Goal: Task Accomplishment & Management: Use online tool/utility

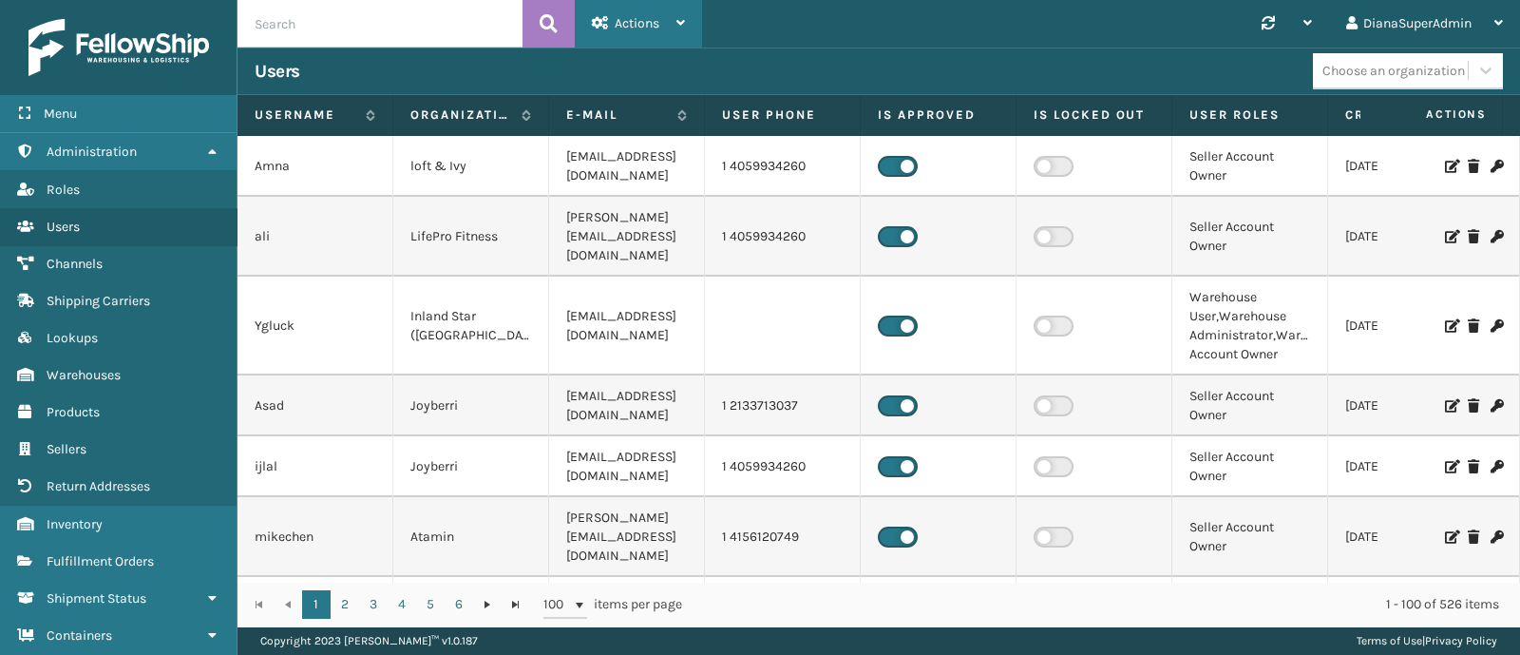
click at [672, 36] on div "Actions" at bounding box center [638, 24] width 93 height 48
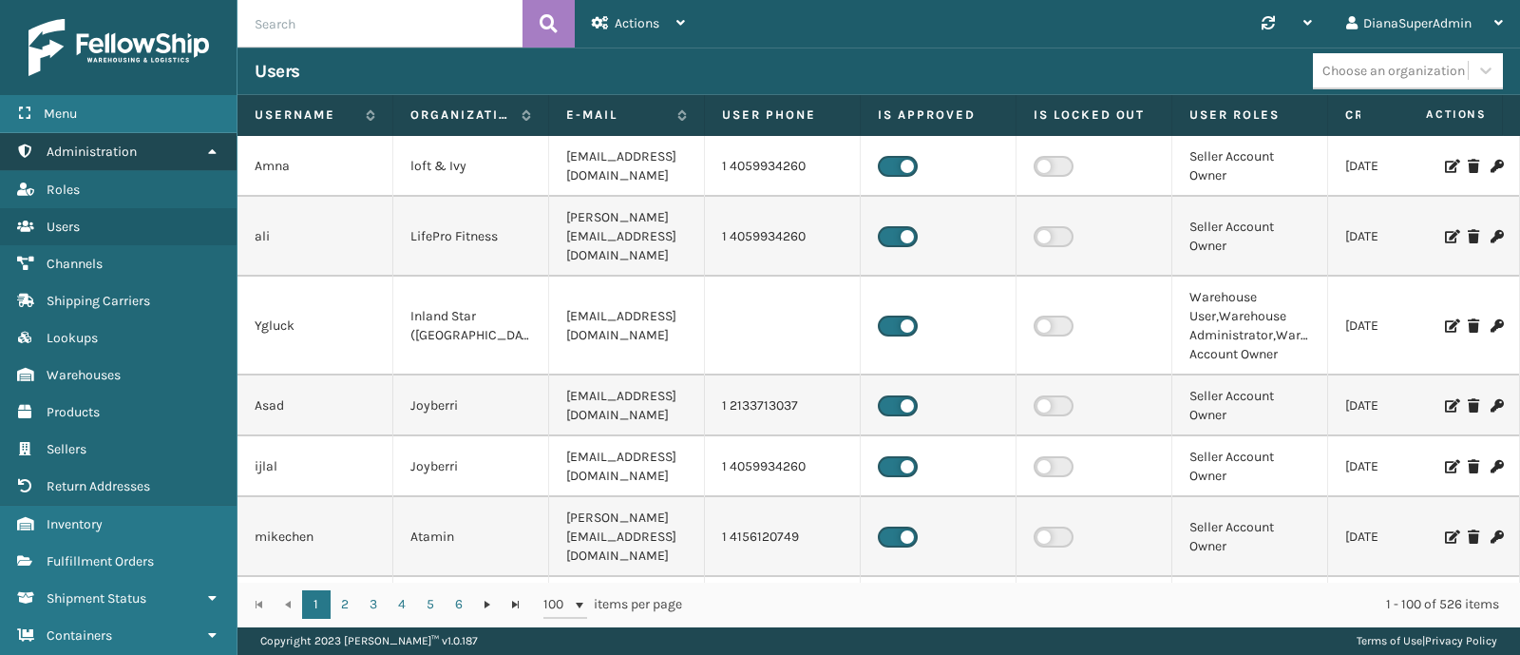
click at [140, 154] on link "Administration" at bounding box center [118, 151] width 237 height 37
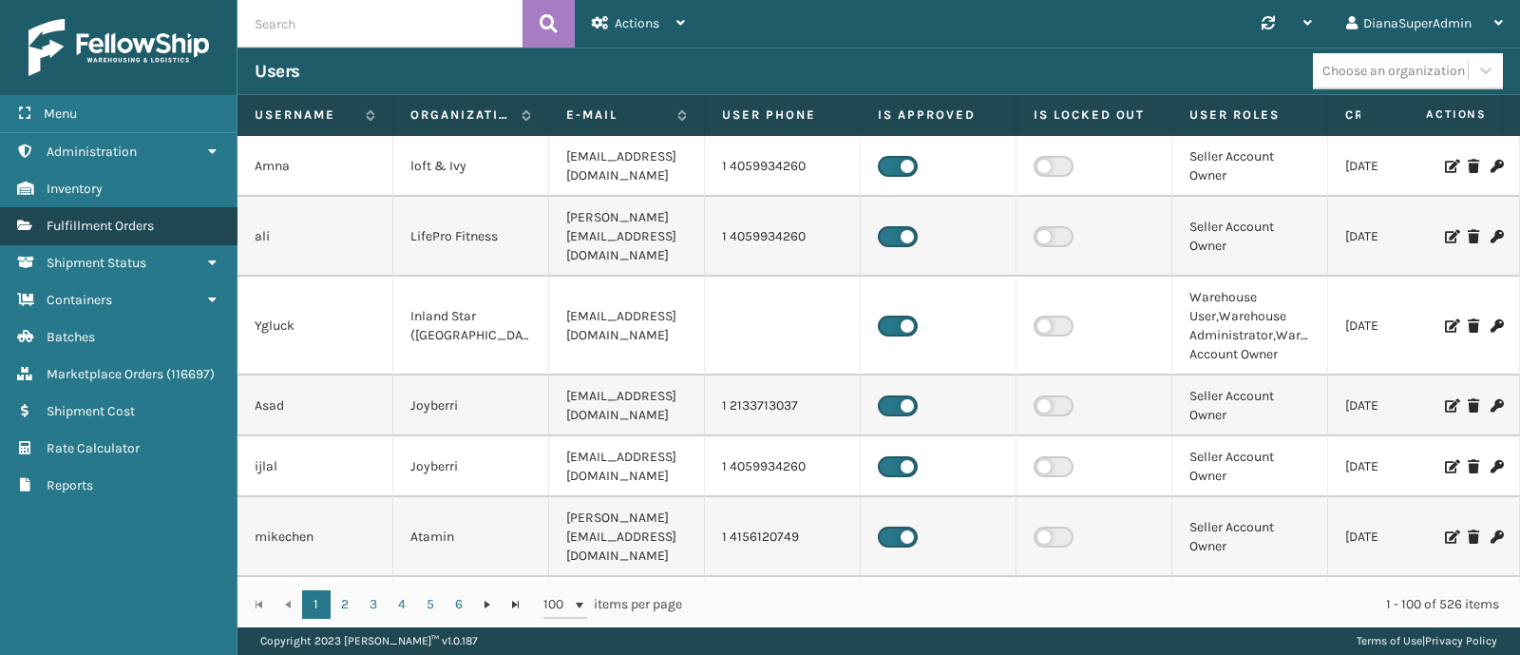
click at [131, 220] on span "Fulfillment Orders" at bounding box center [100, 226] width 107 height 16
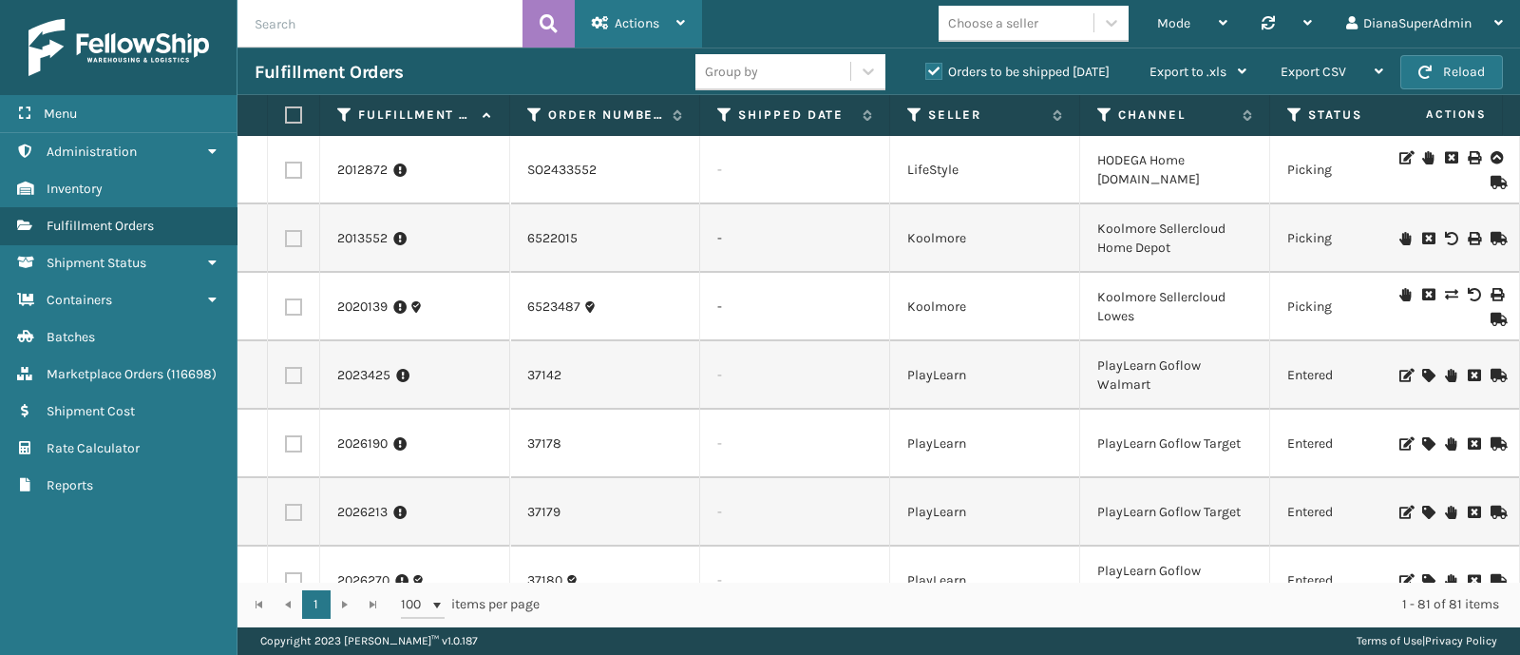
click at [674, 25] on div "Actions" at bounding box center [638, 24] width 93 height 48
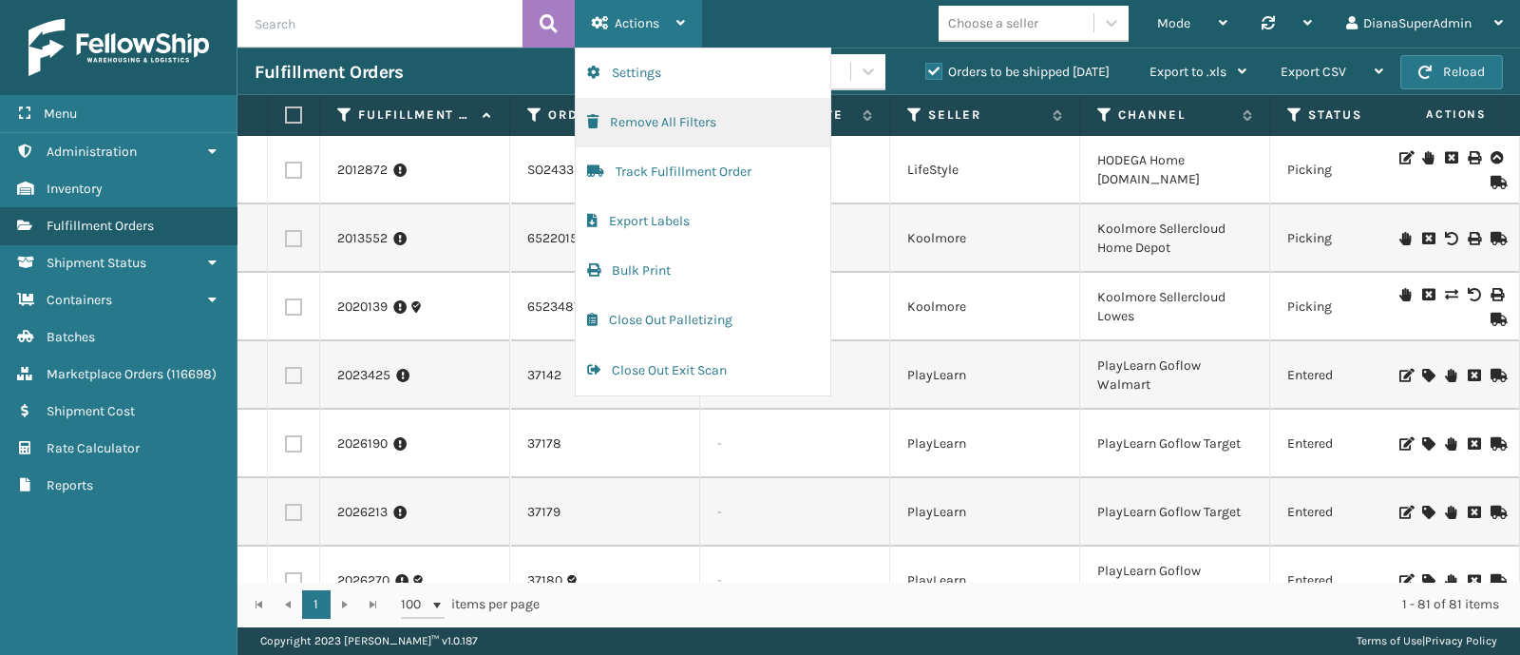
click at [711, 126] on button "Remove All Filters" at bounding box center [703, 122] width 255 height 49
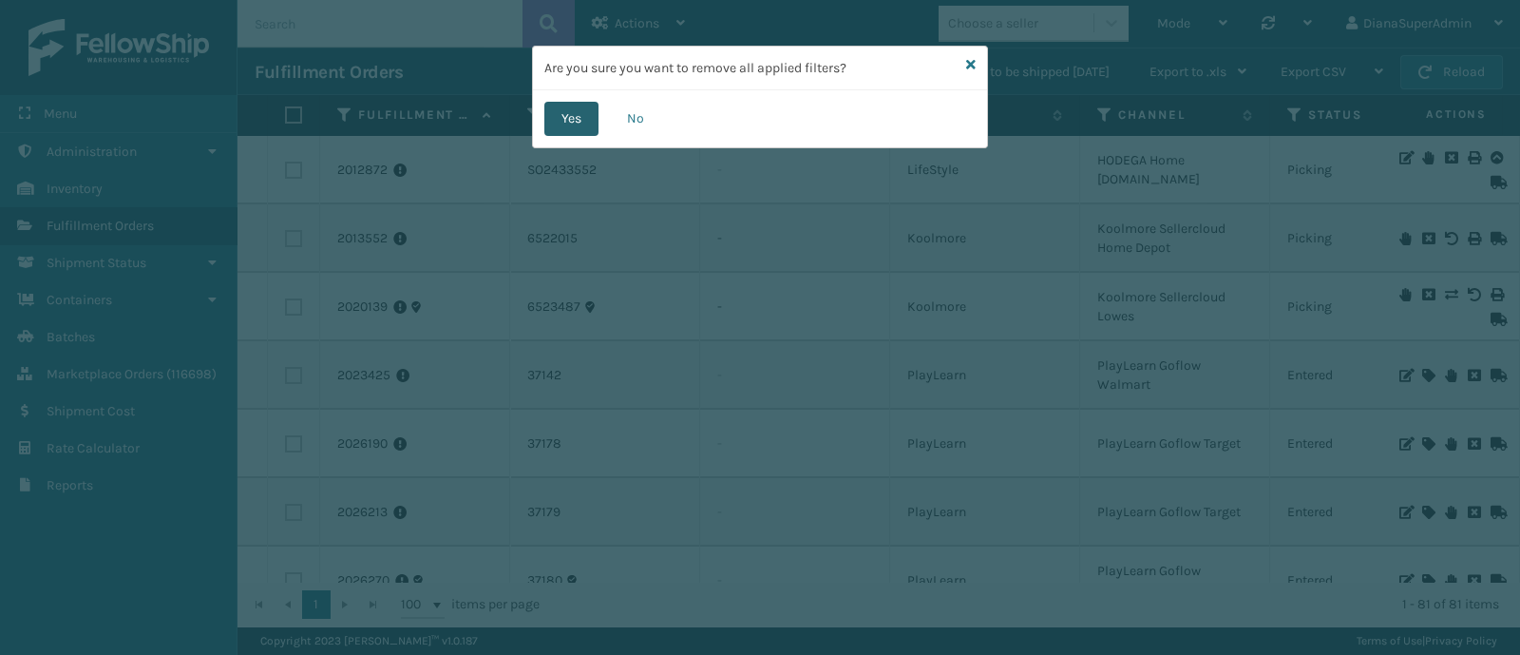
click at [570, 122] on button "Yes" at bounding box center [571, 119] width 54 height 34
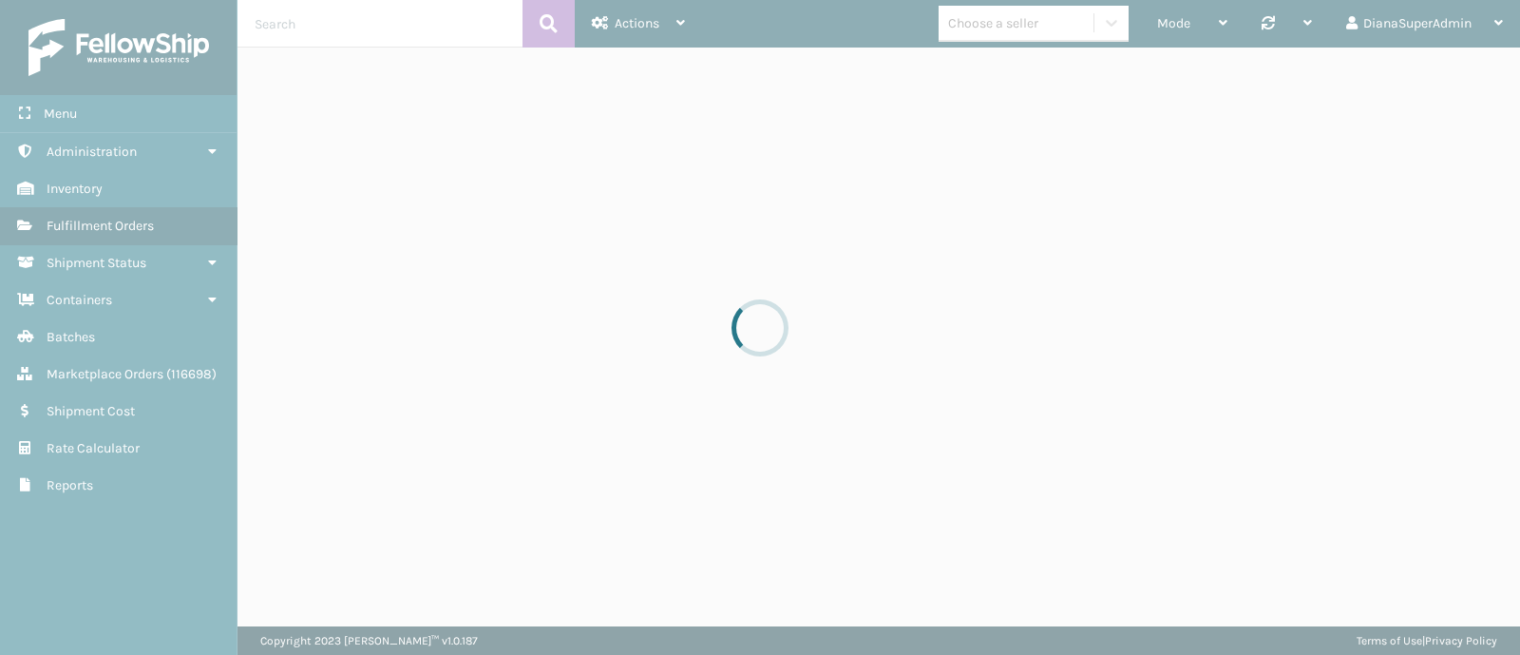
click at [570, 122] on div at bounding box center [760, 327] width 1520 height 655
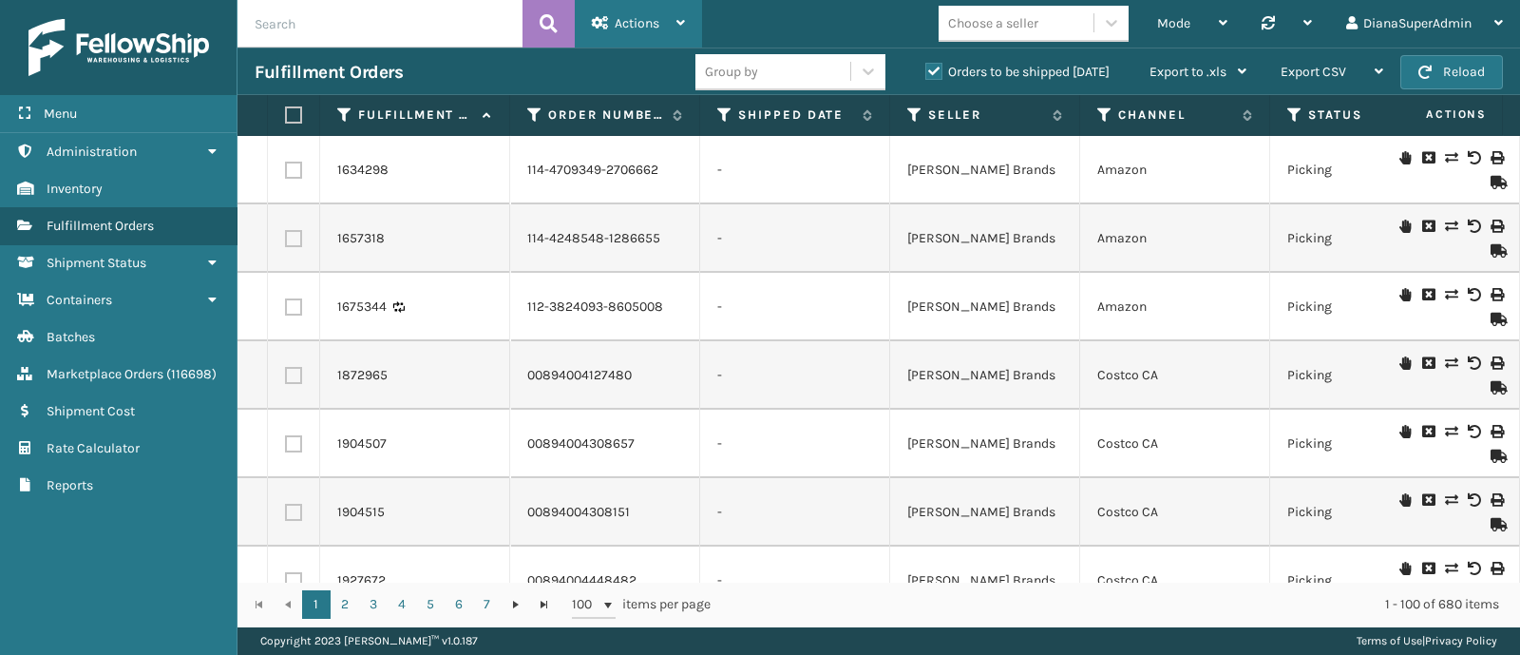
click at [683, 28] on icon at bounding box center [681, 22] width 9 height 13
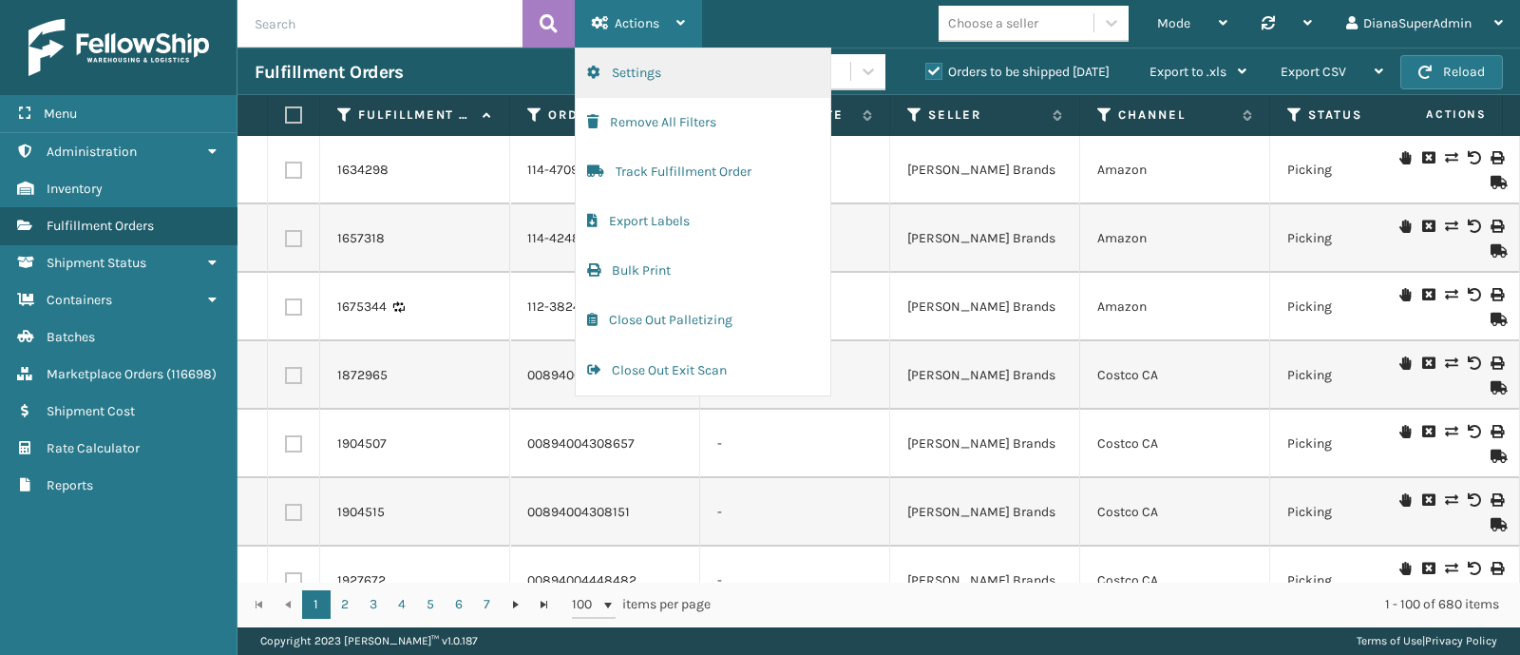
click at [666, 68] on button "Settings" at bounding box center [703, 72] width 255 height 49
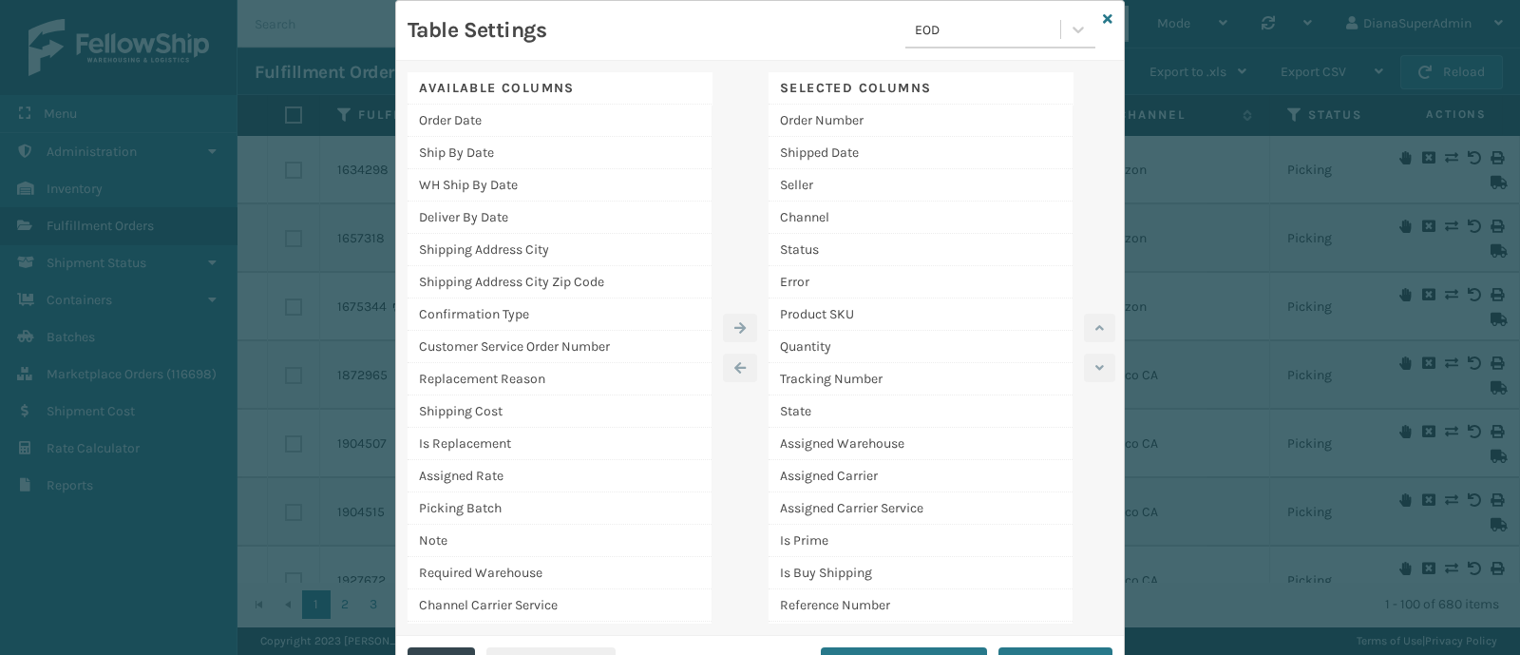
scroll to position [128, 0]
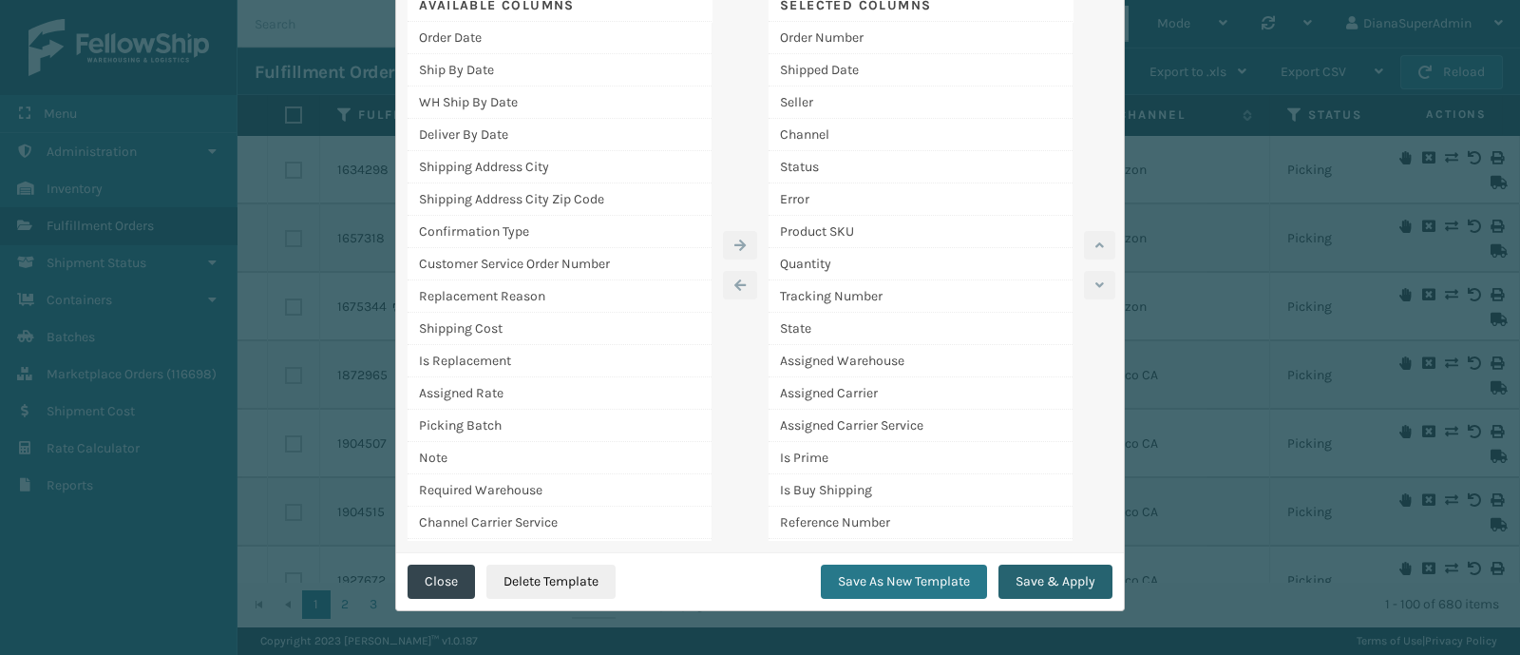
click at [1064, 578] on button "Save & Apply" at bounding box center [1056, 581] width 114 height 34
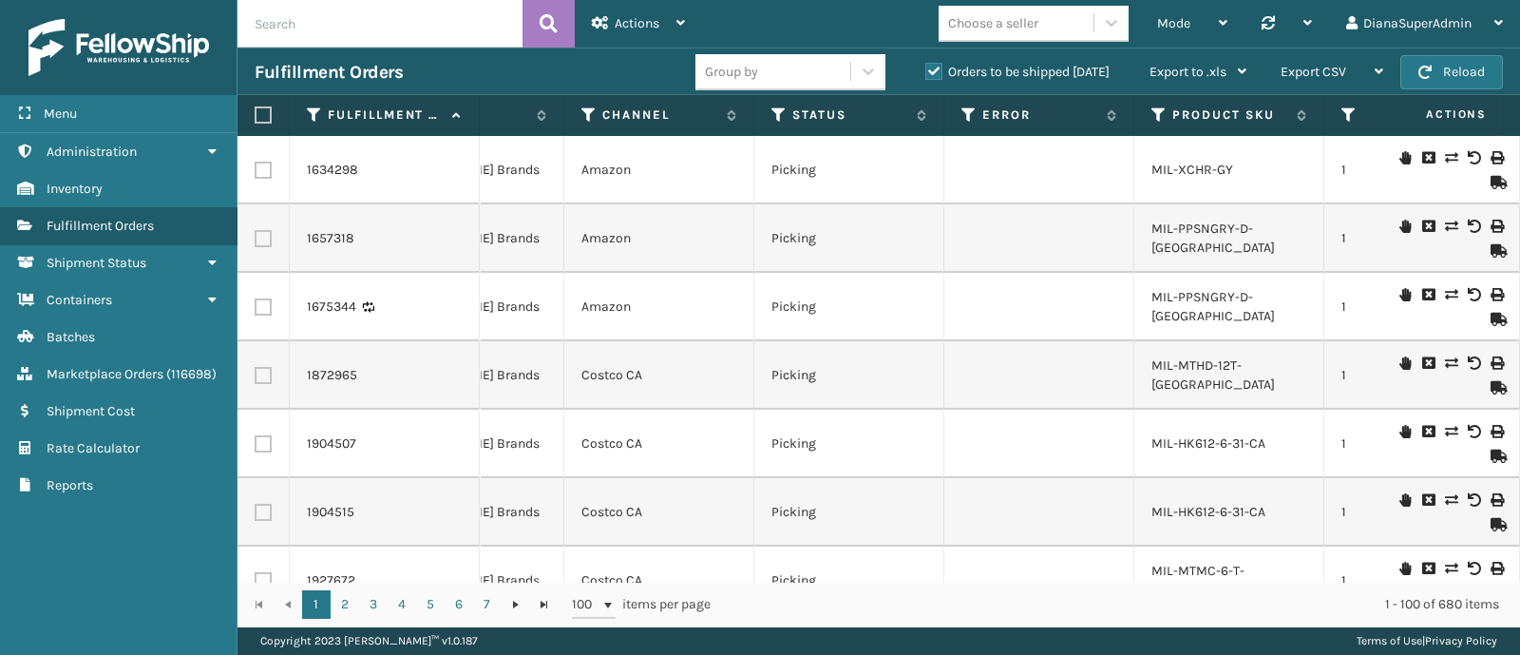
scroll to position [0, 585]
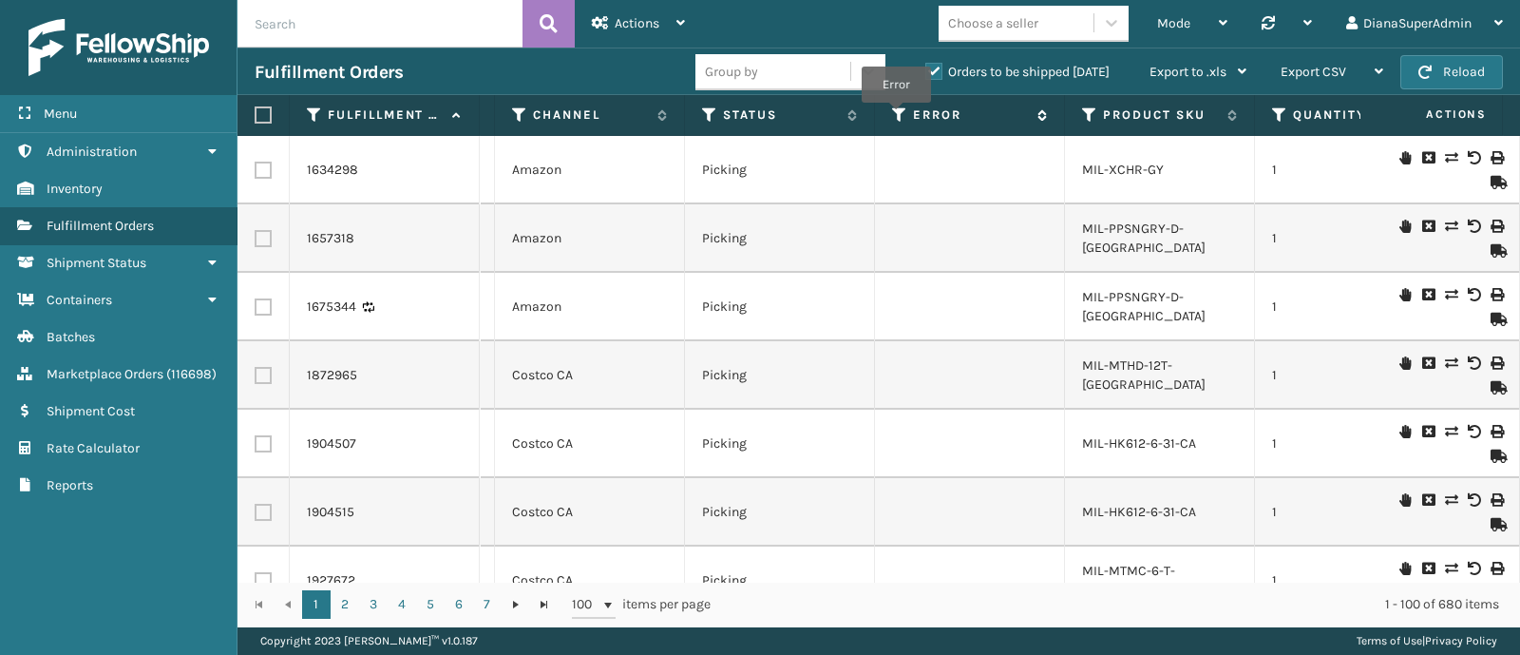
click at [896, 116] on icon at bounding box center [899, 114] width 15 height 17
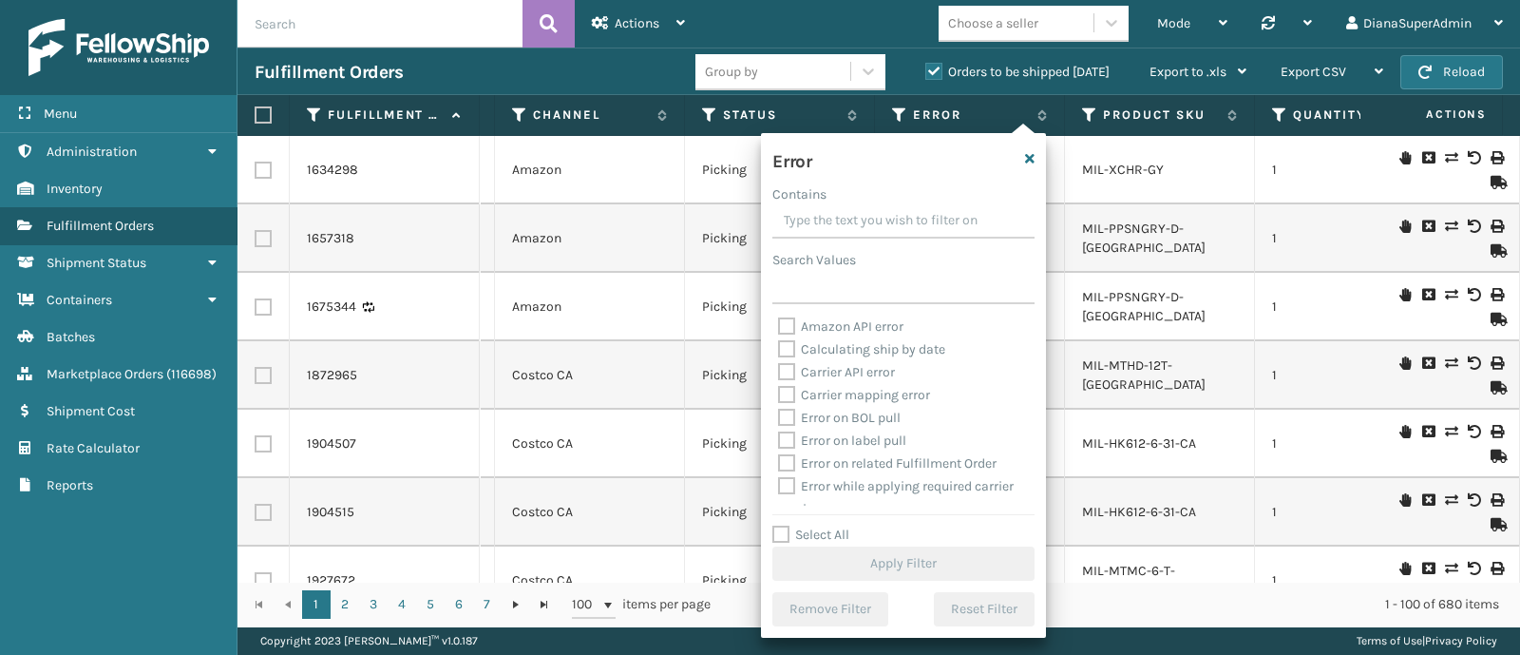
click at [808, 541] on label "Select All" at bounding box center [811, 534] width 77 height 16
click at [808, 525] on input "Select All" at bounding box center [915, 525] width 285 height 2
checkbox input "true"
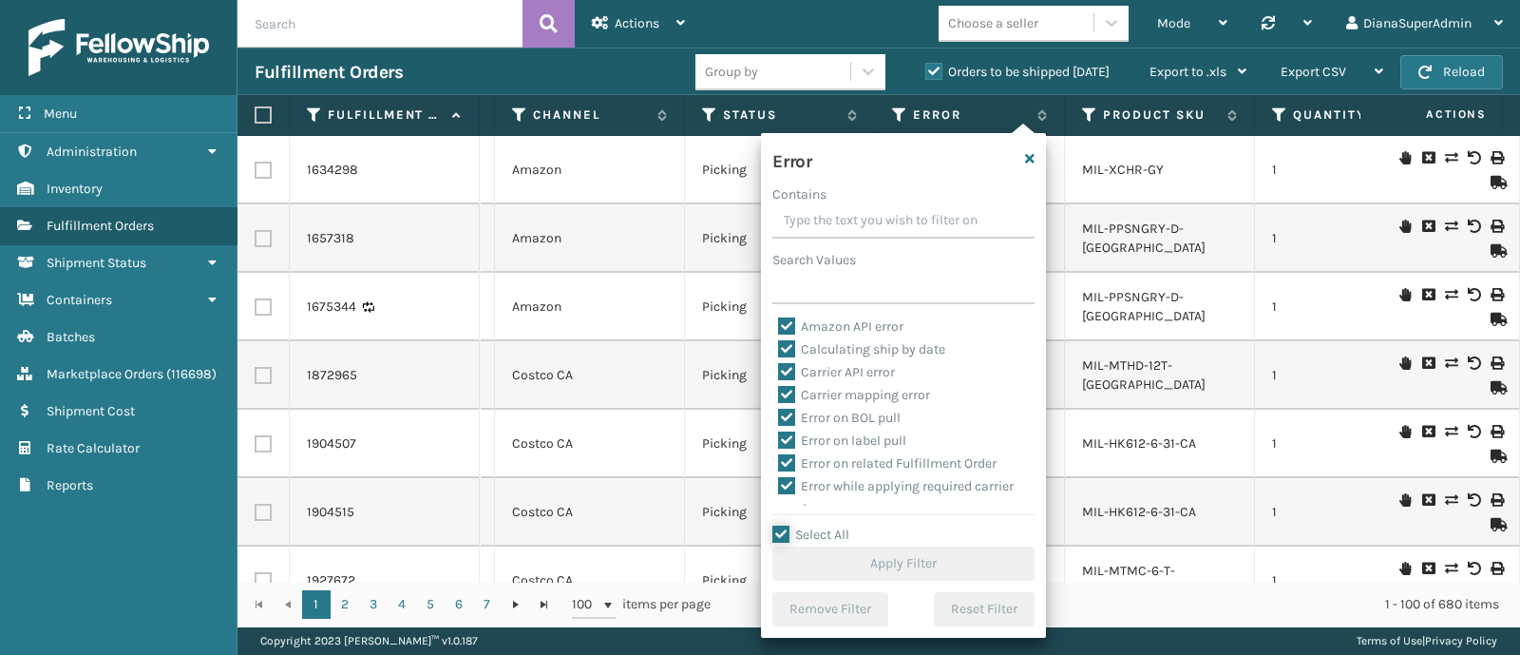
checkbox input "true"
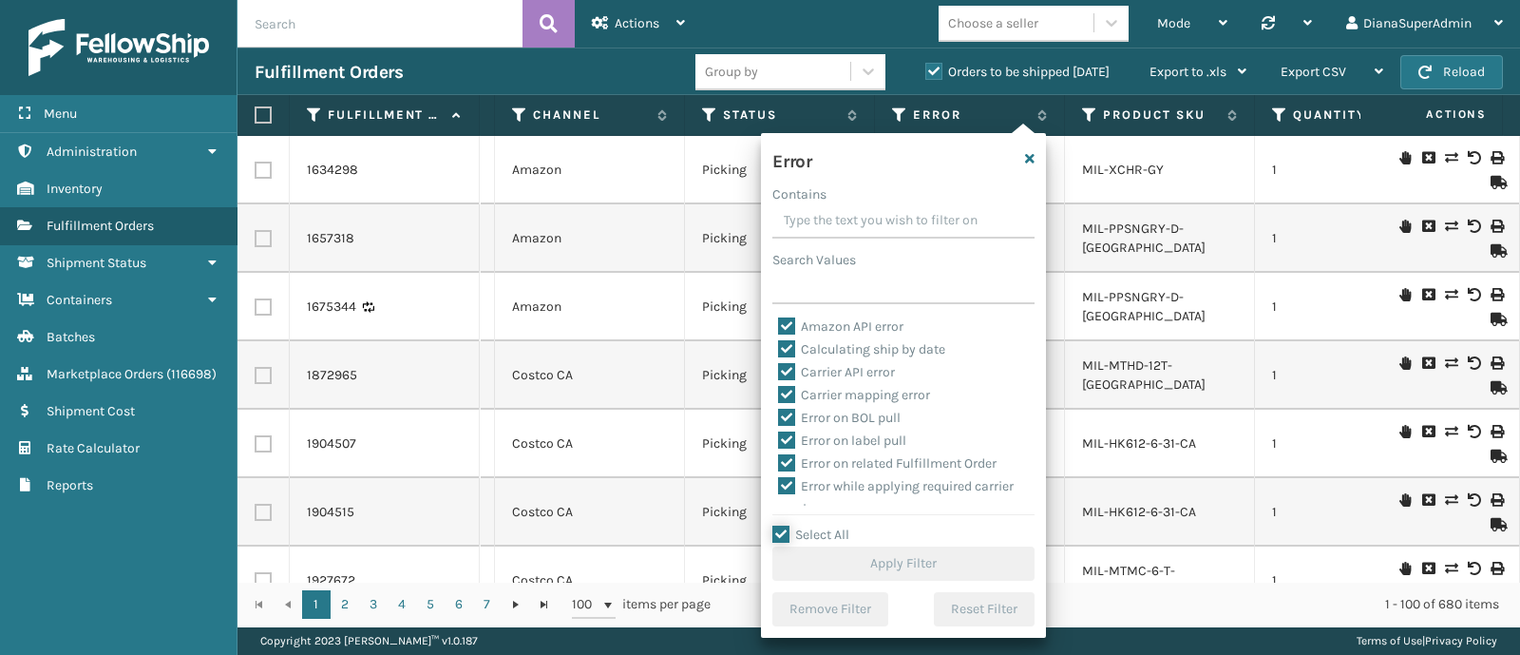
checkbox input "true"
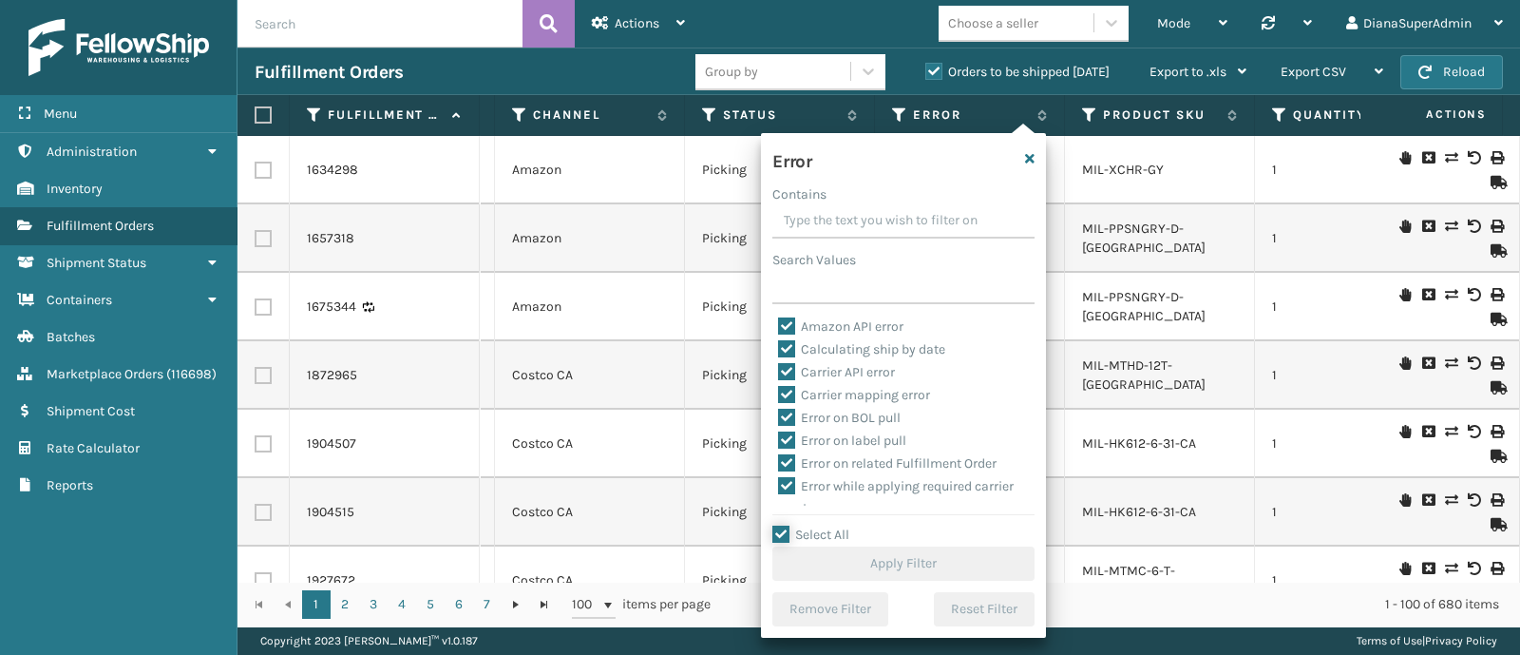
checkbox input "true"
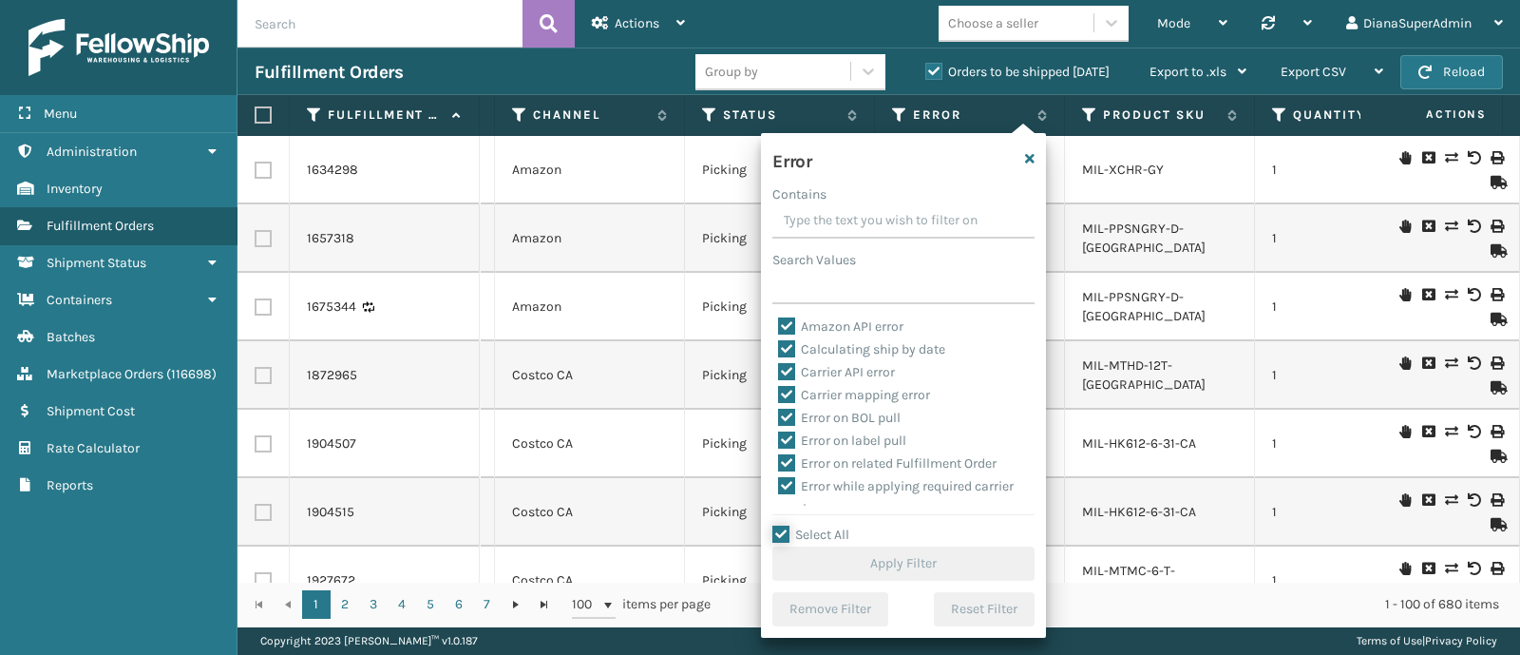
checkbox input "true"
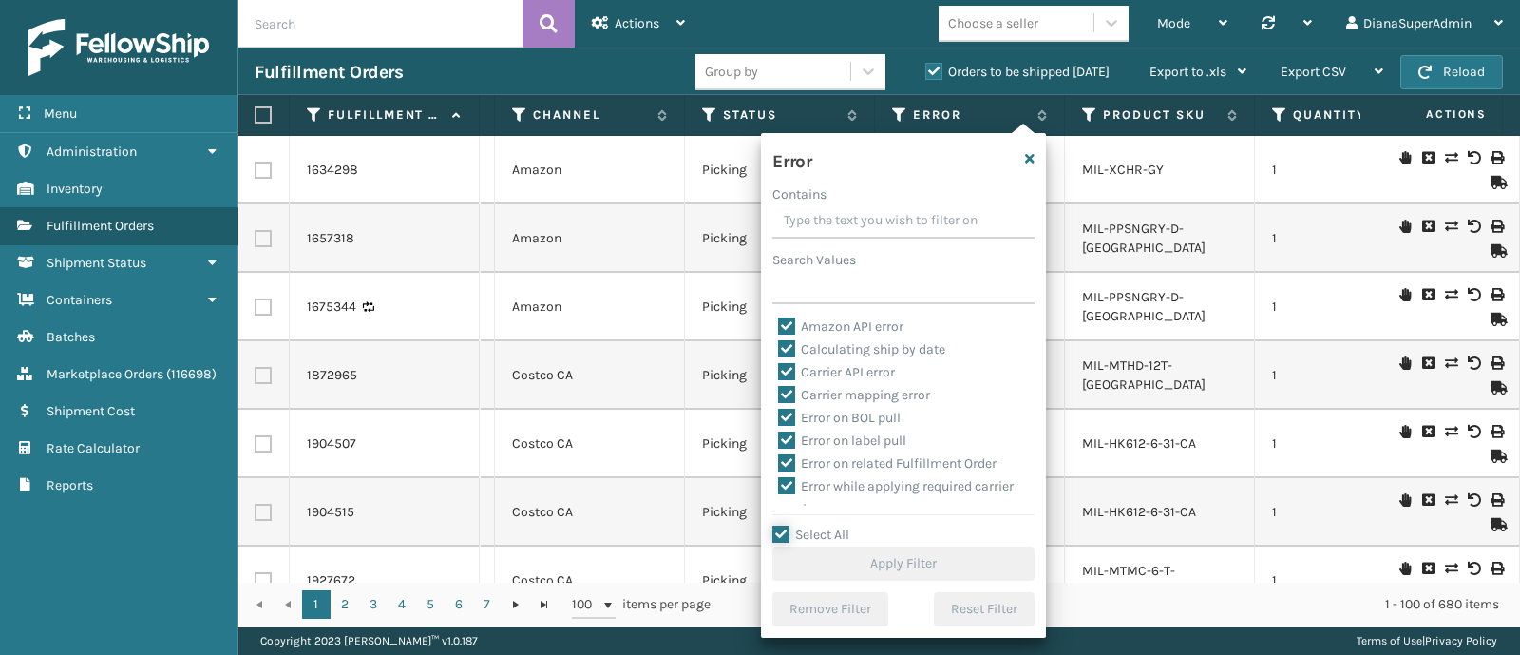
checkbox input "true"
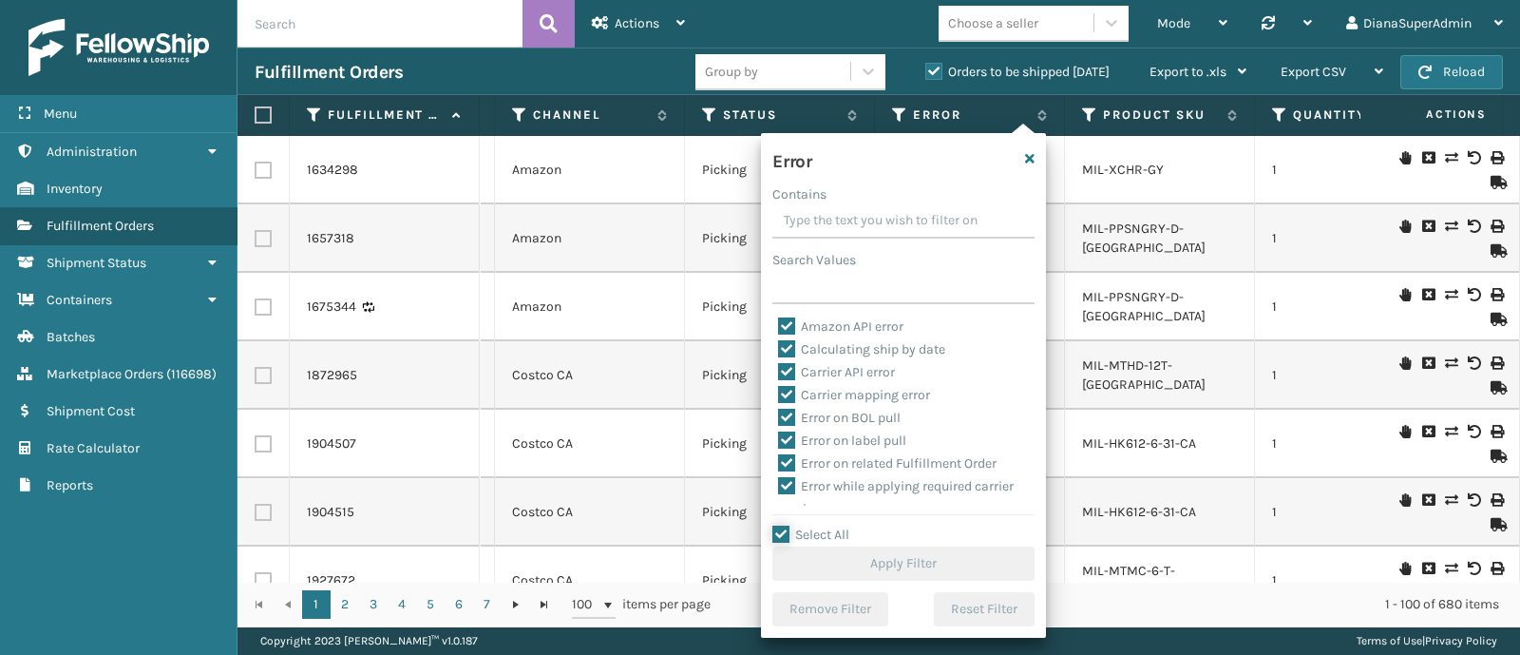
checkbox input "true"
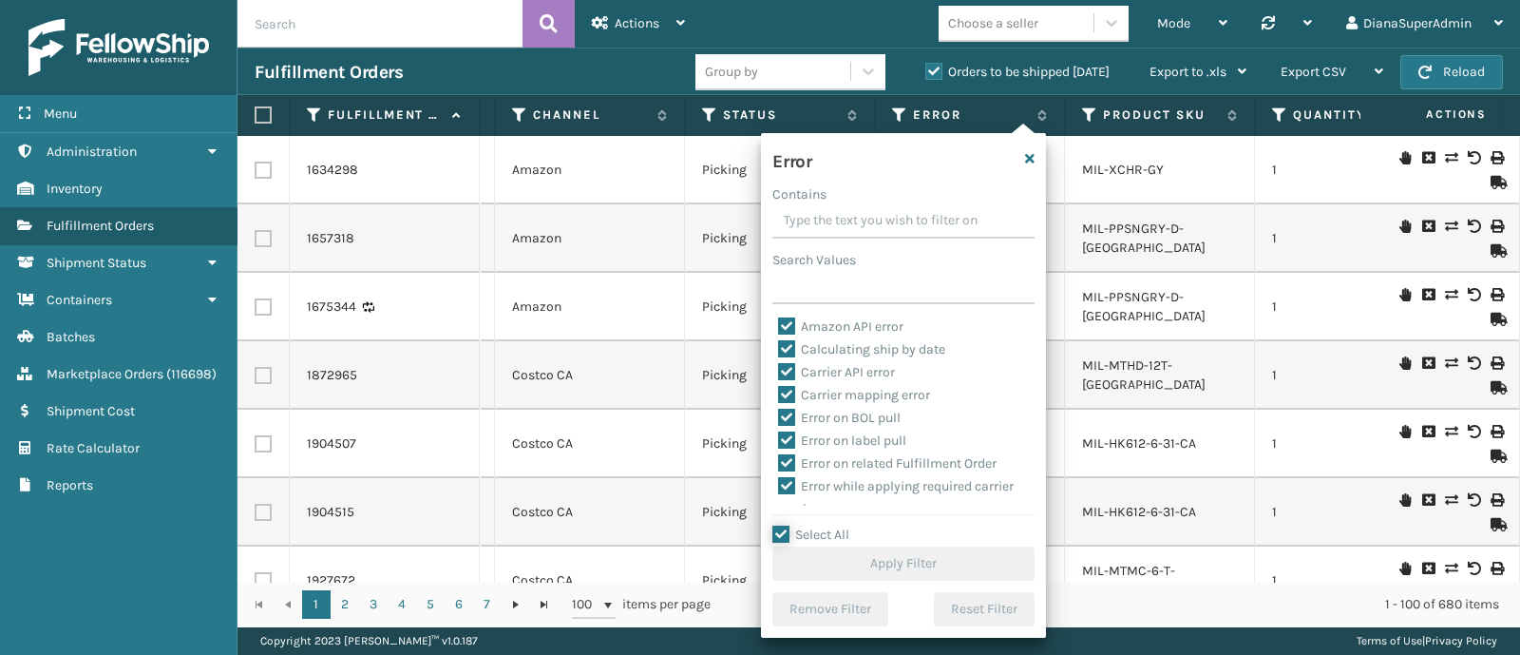
checkbox input "true"
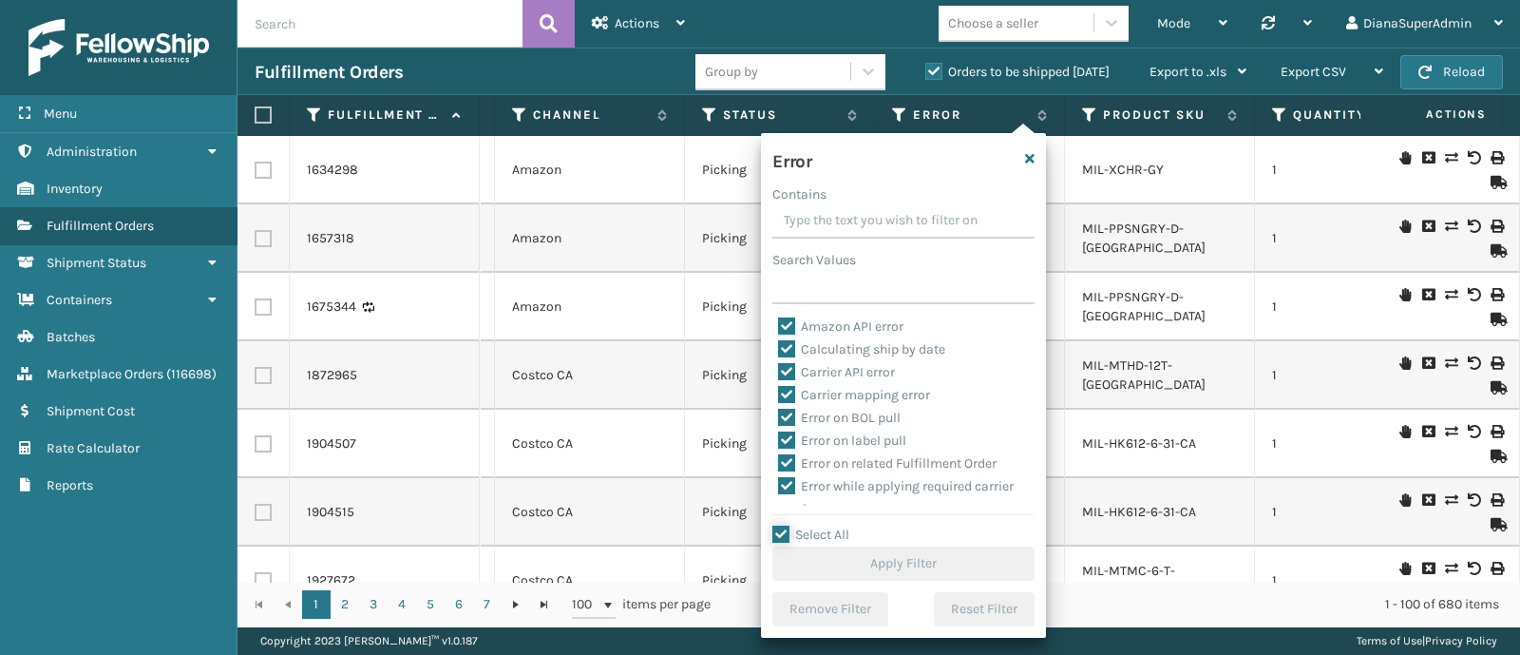
checkbox input "true"
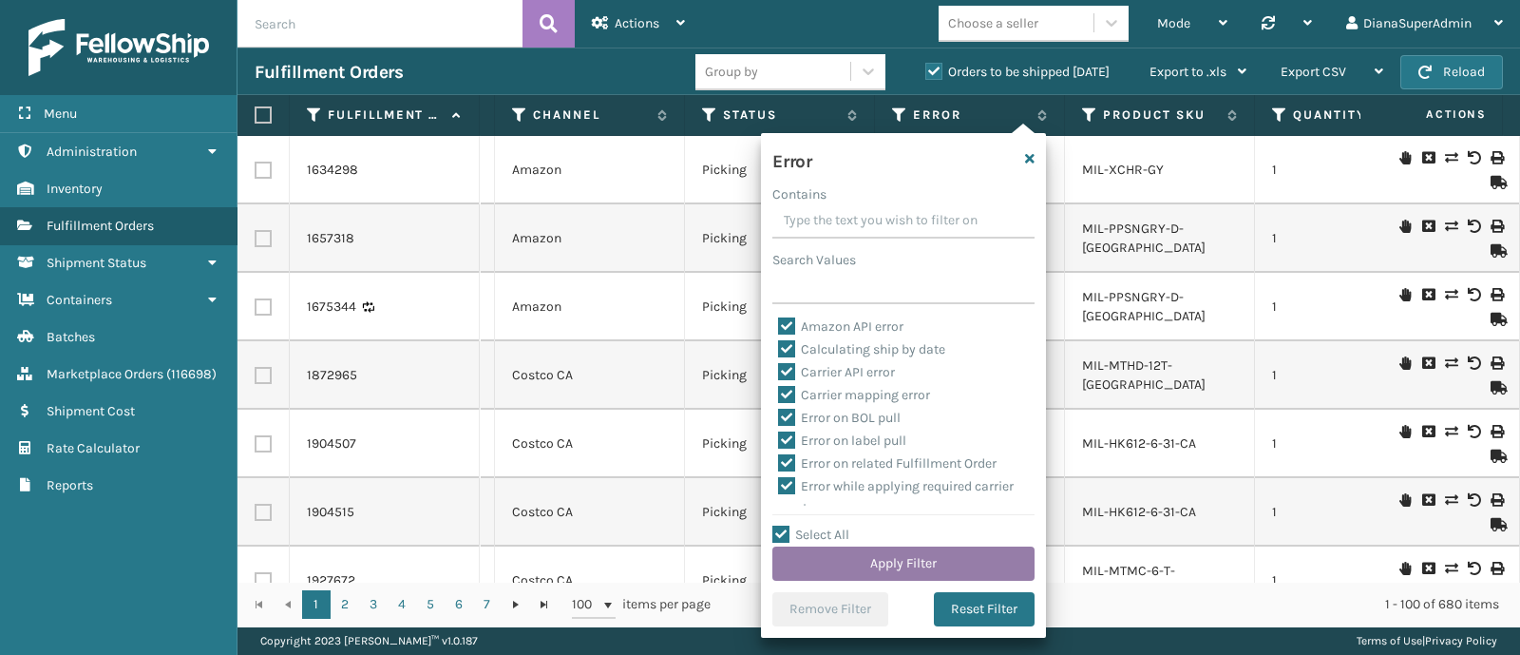
click at [909, 559] on button "Apply Filter" at bounding box center [904, 563] width 262 height 34
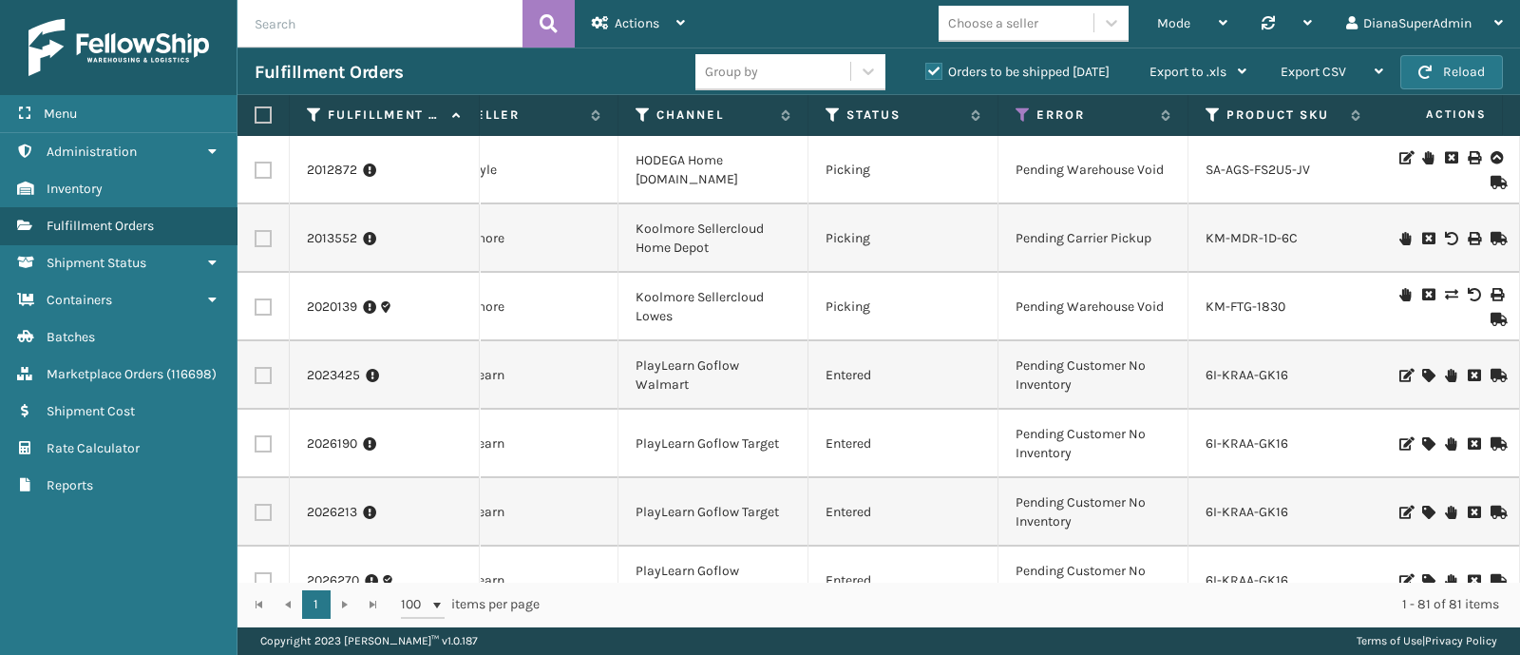
scroll to position [0, 727]
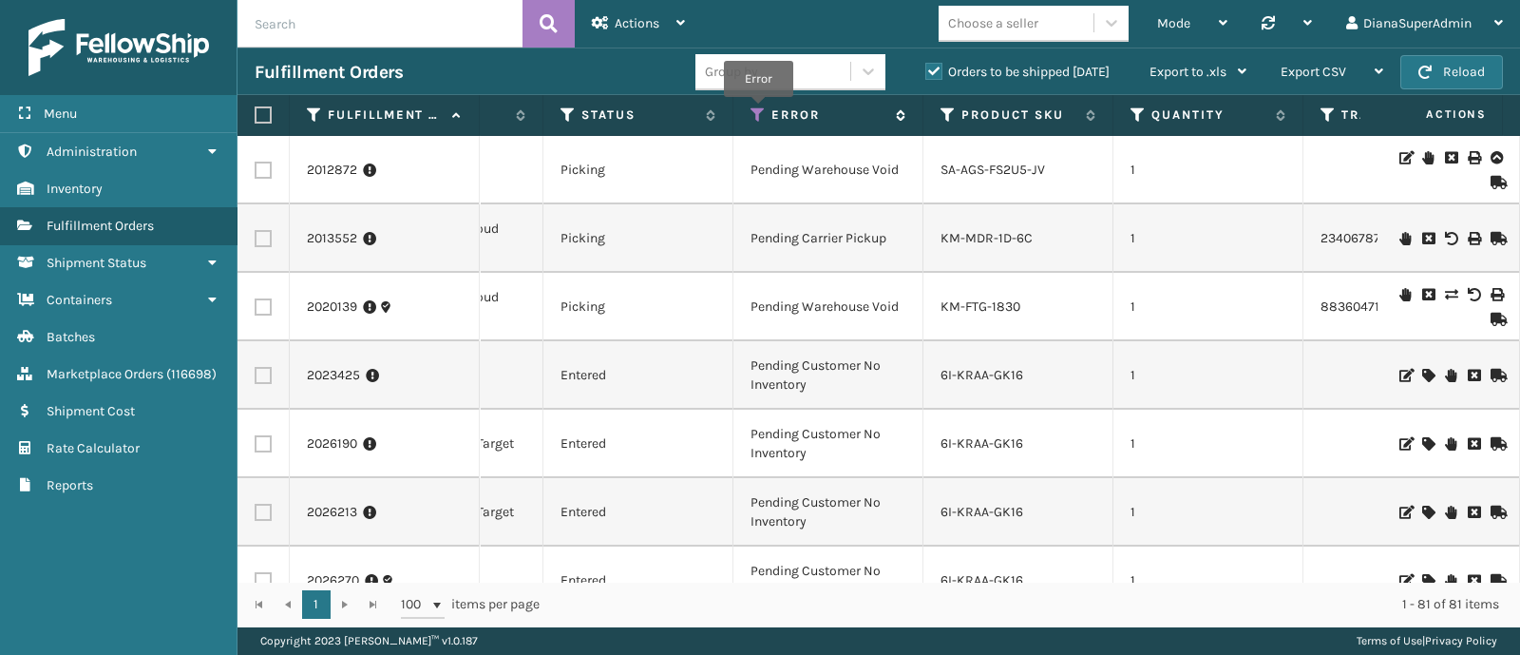
click at [758, 110] on icon at bounding box center [758, 114] width 15 height 17
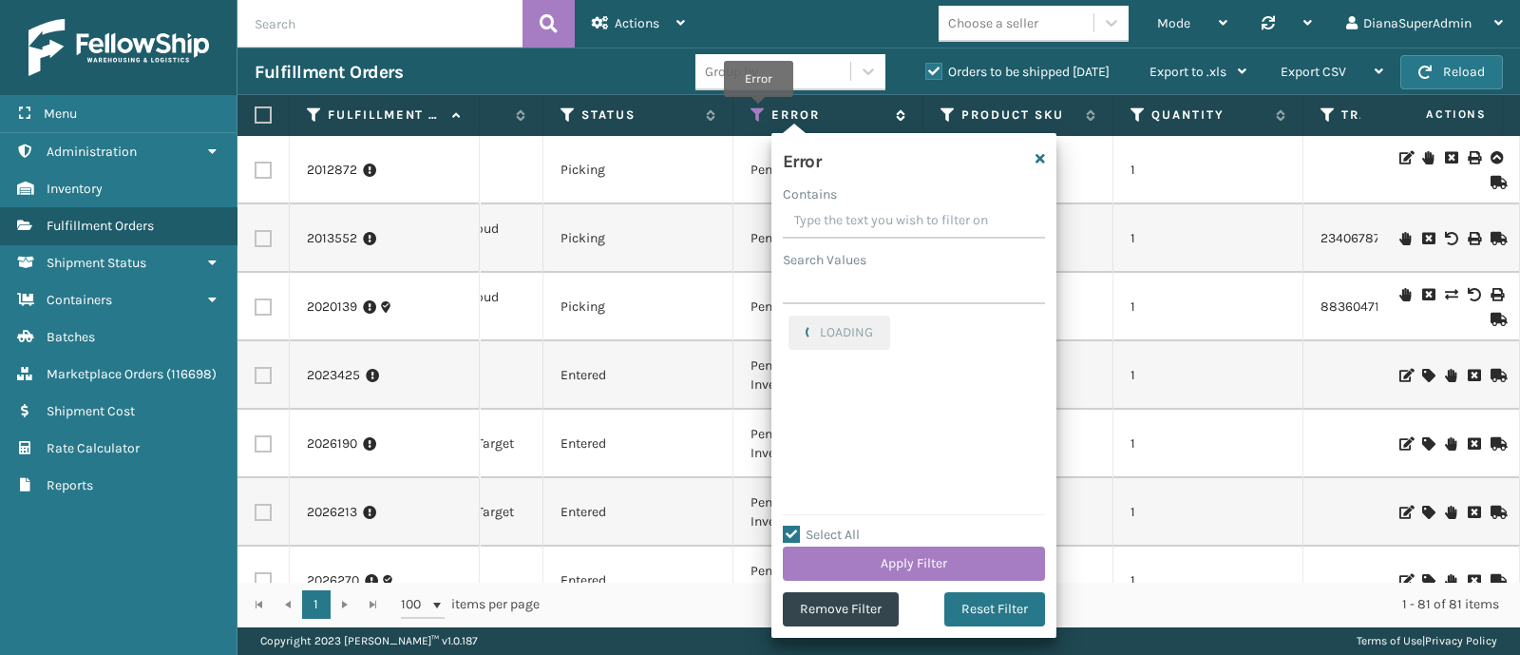
checkbox input "true"
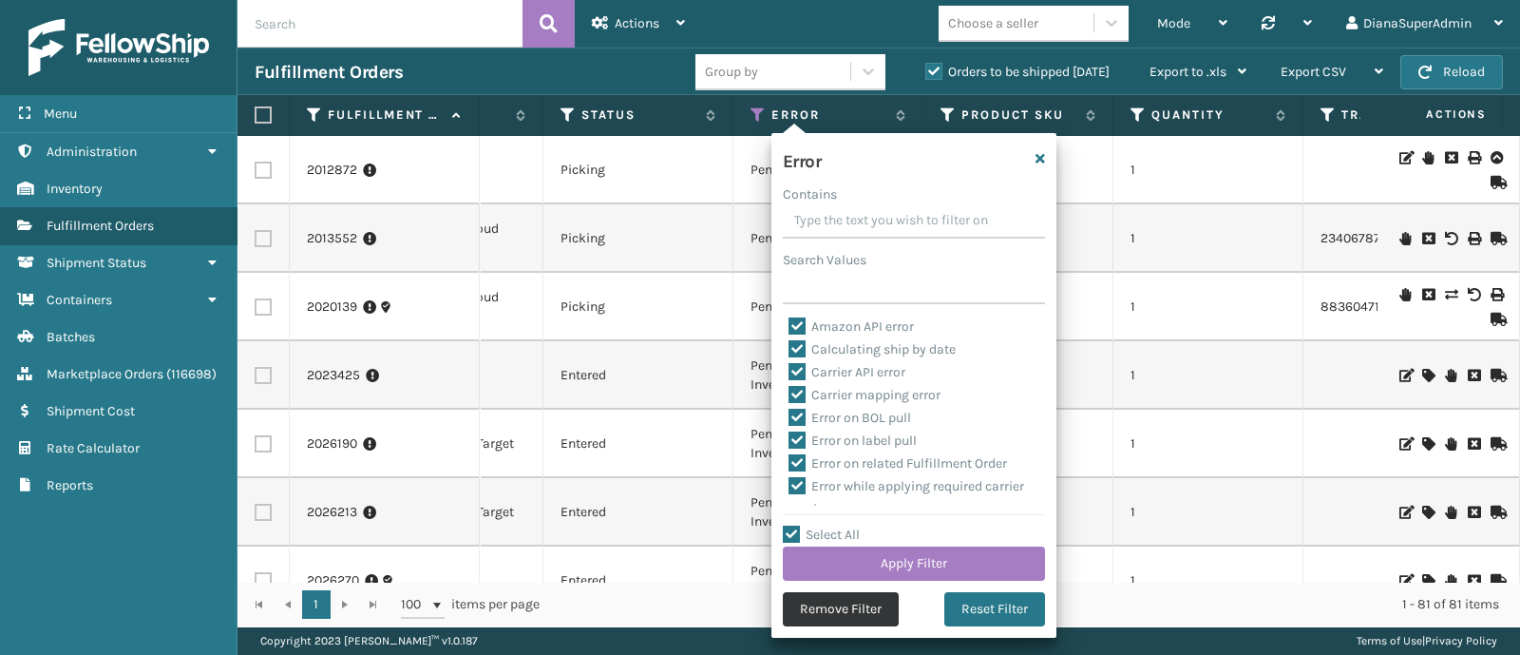
click at [850, 615] on button "Remove Filter" at bounding box center [841, 609] width 116 height 34
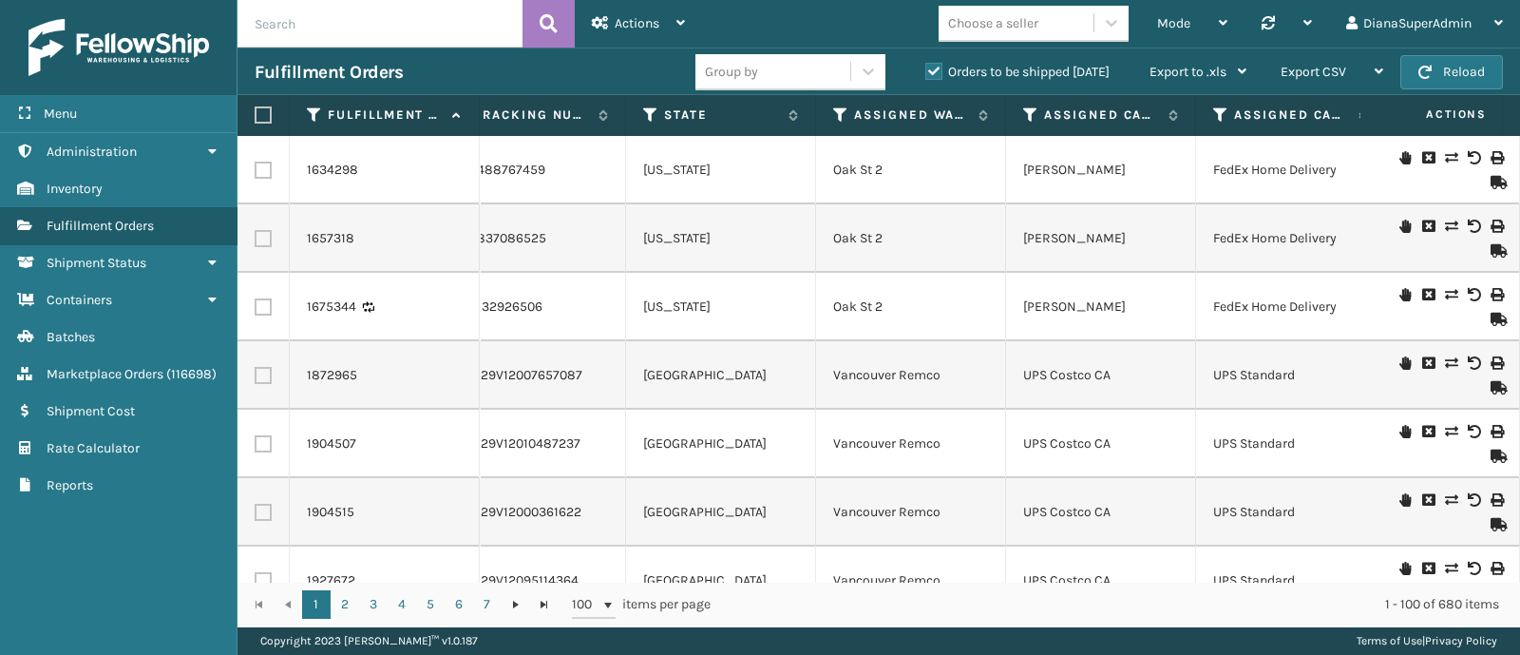
scroll to position [0, 0]
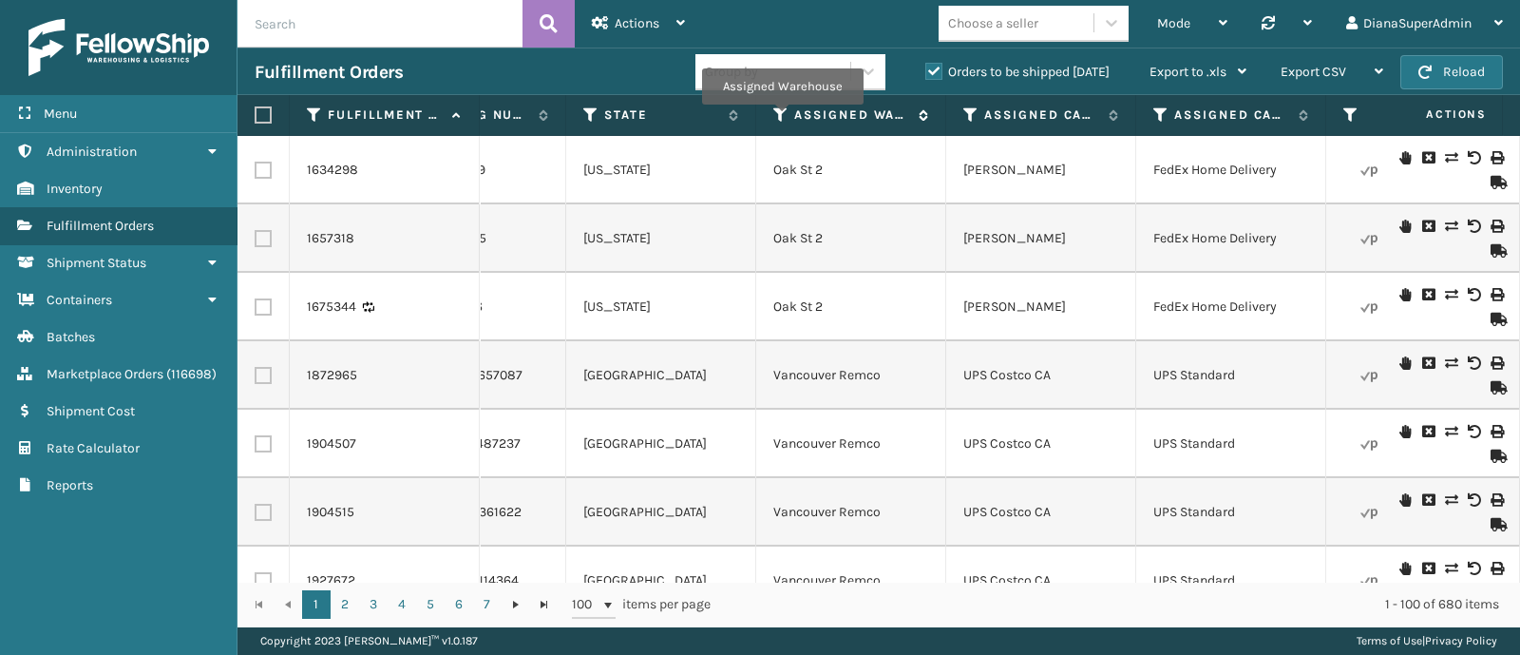
click at [782, 117] on icon at bounding box center [780, 114] width 15 height 17
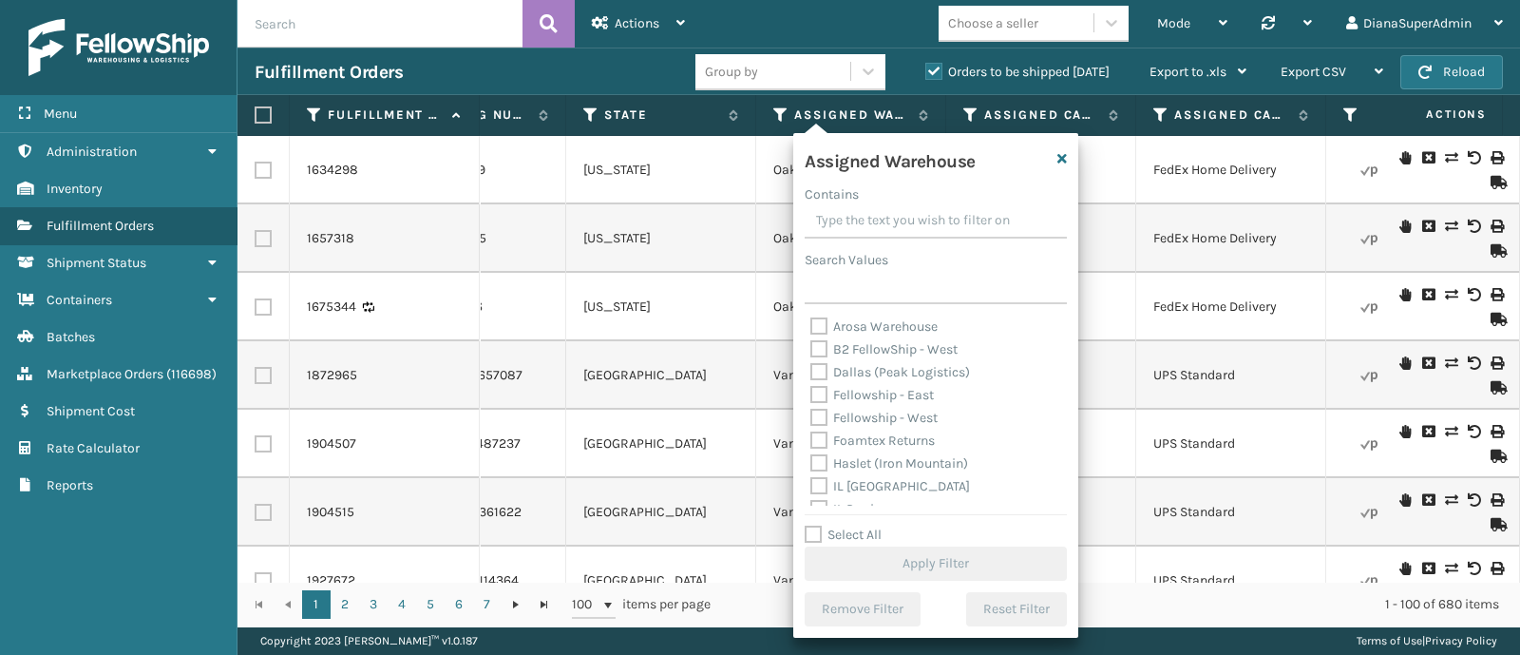
click at [903, 410] on label "Fellowship - West" at bounding box center [874, 418] width 127 height 16
click at [811, 410] on input "Fellowship - West" at bounding box center [811, 413] width 1 height 12
checkbox input "true"
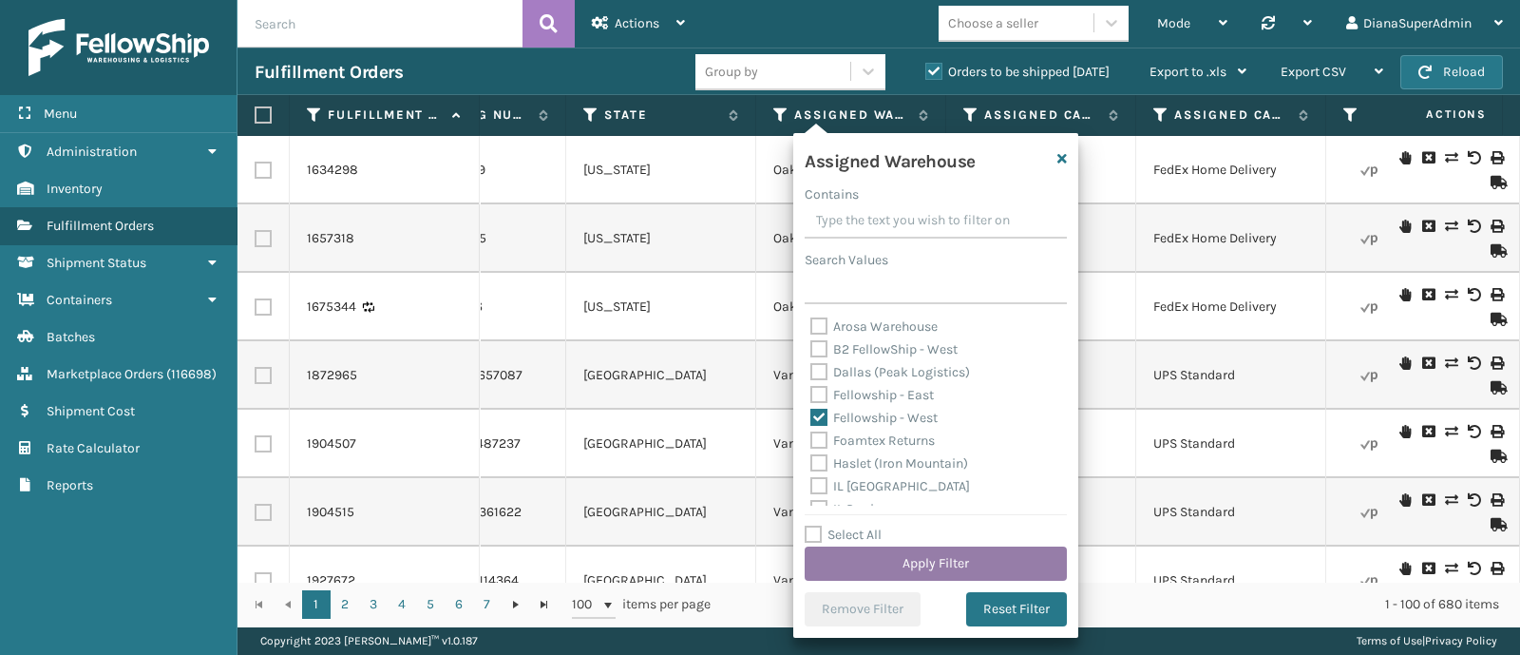
click at [955, 570] on button "Apply Filter" at bounding box center [936, 563] width 262 height 34
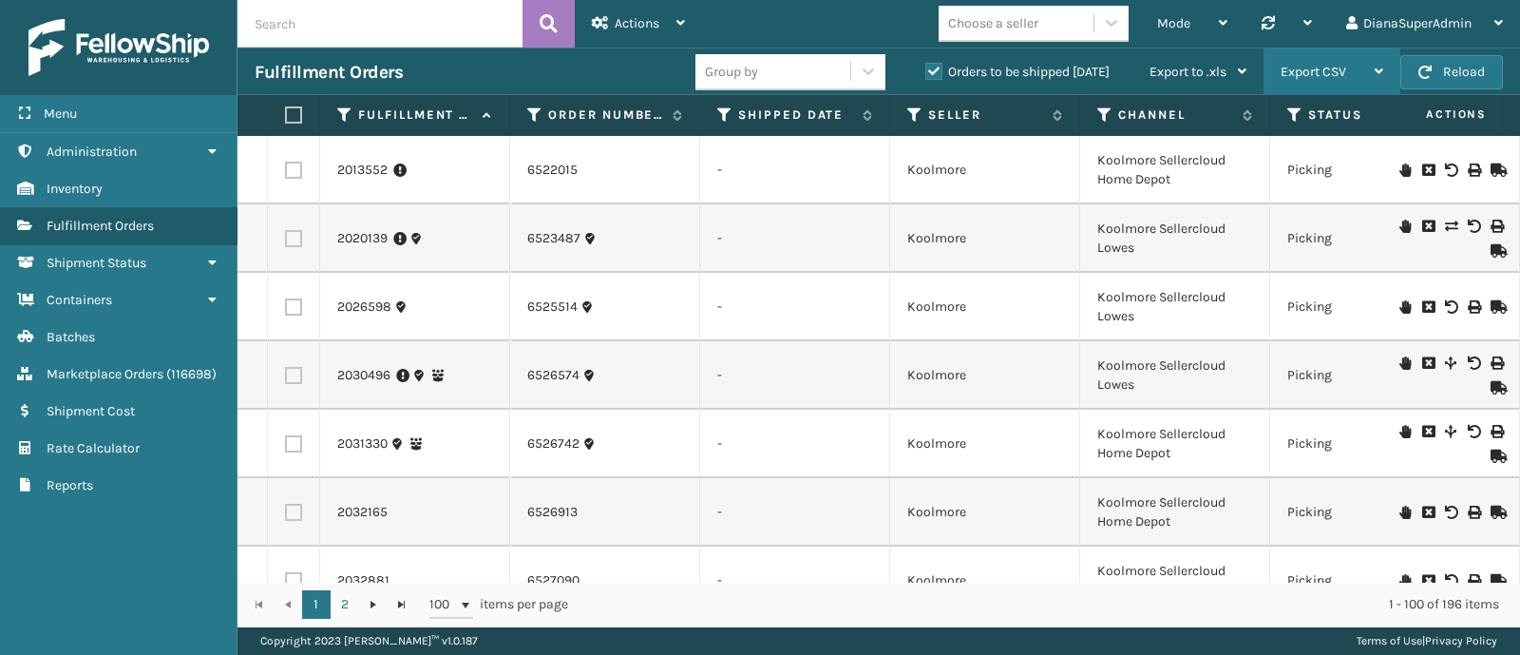
click at [1319, 68] on span "Export CSV" at bounding box center [1314, 72] width 66 height 16
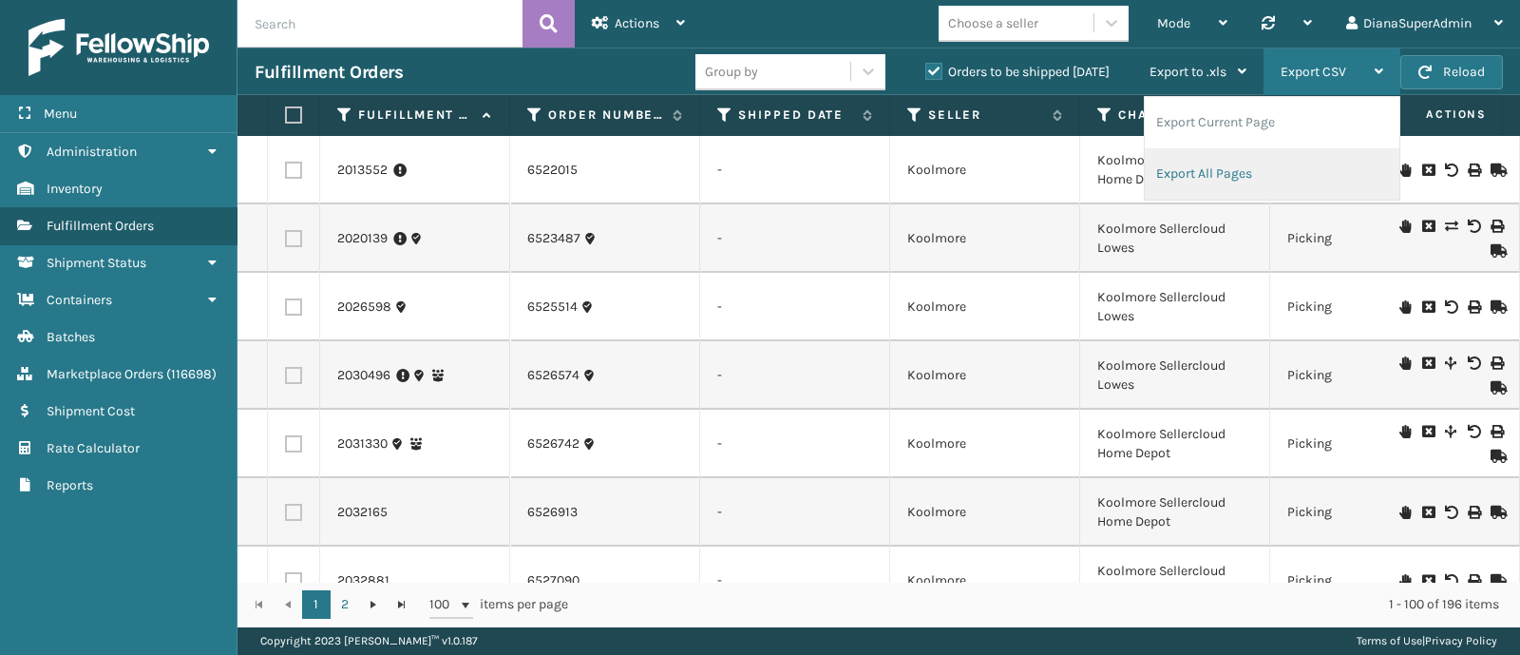
click at [1231, 179] on li "Export All Pages" at bounding box center [1272, 173] width 255 height 51
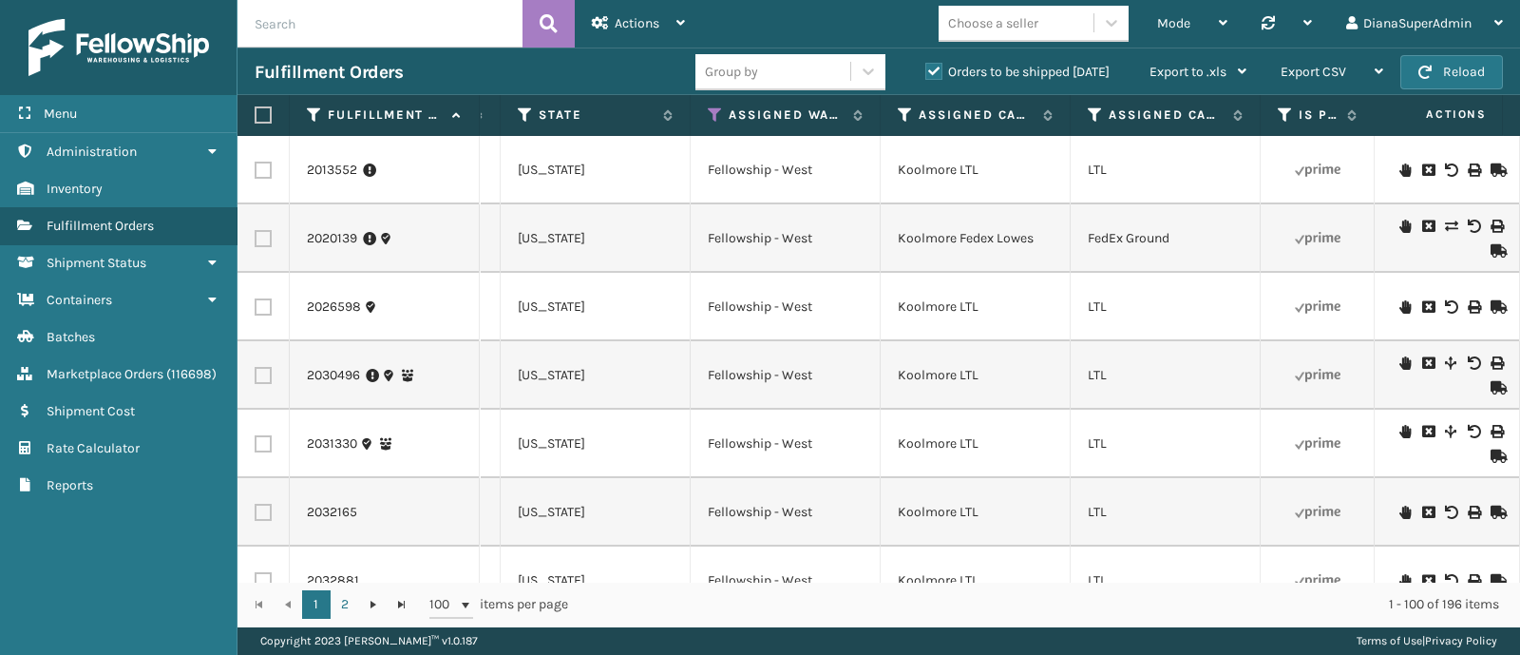
scroll to position [0, 1699]
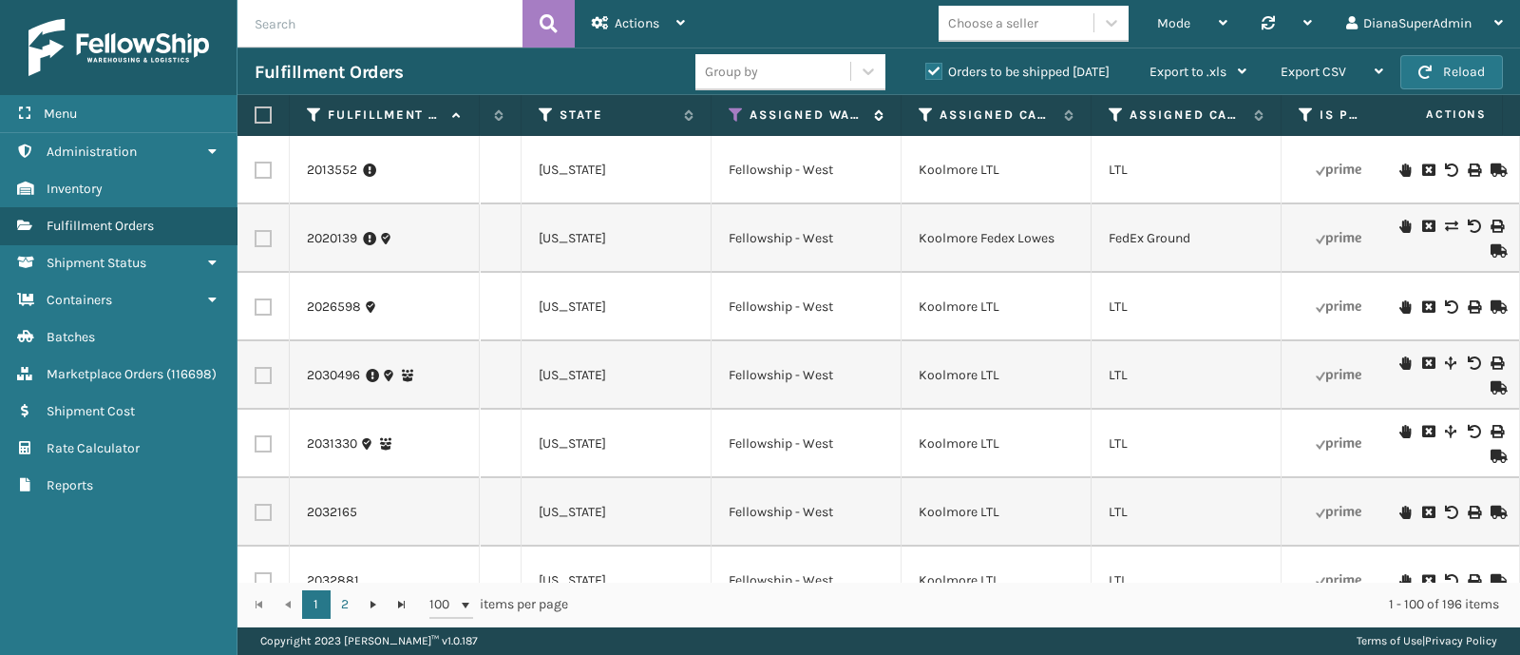
click at [734, 113] on icon at bounding box center [736, 114] width 15 height 17
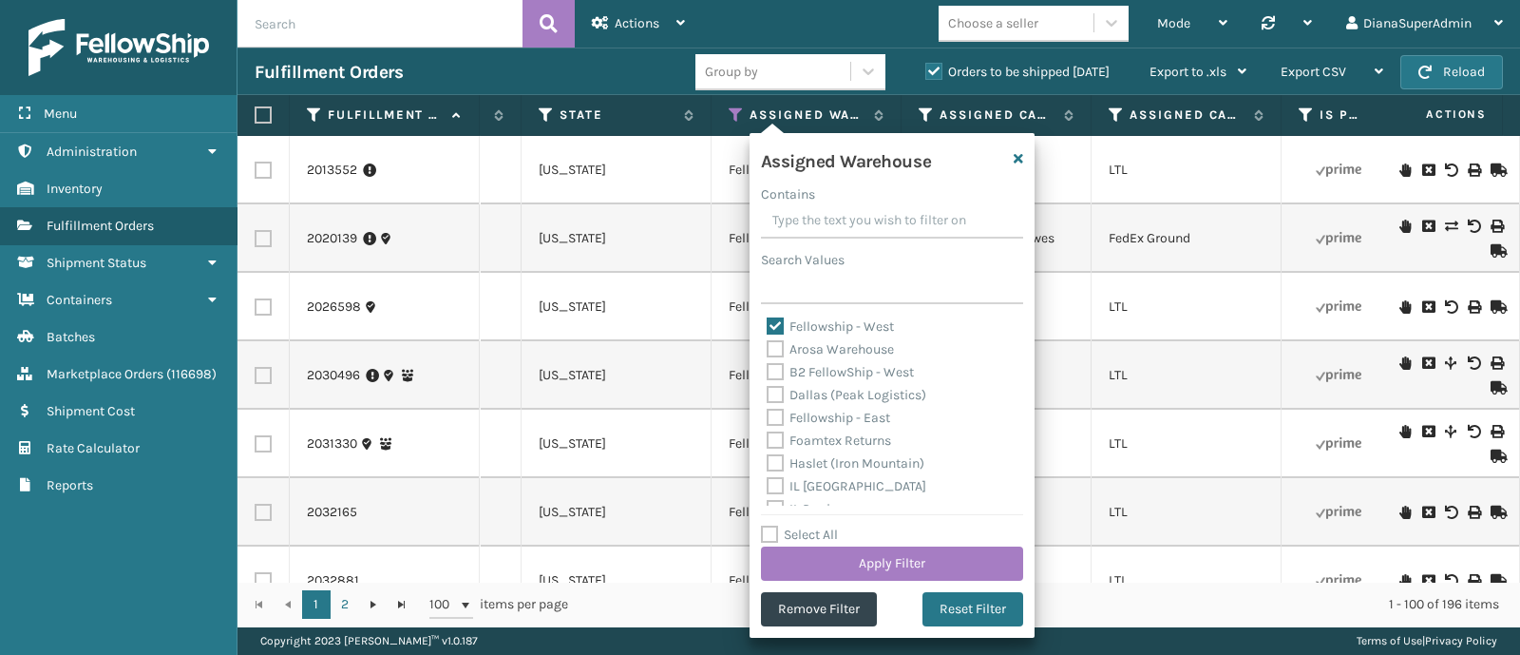
click at [771, 327] on label "Fellowship - West" at bounding box center [830, 326] width 127 height 16
click at [768, 327] on input "Fellowship - West" at bounding box center [767, 321] width 1 height 12
checkbox input "false"
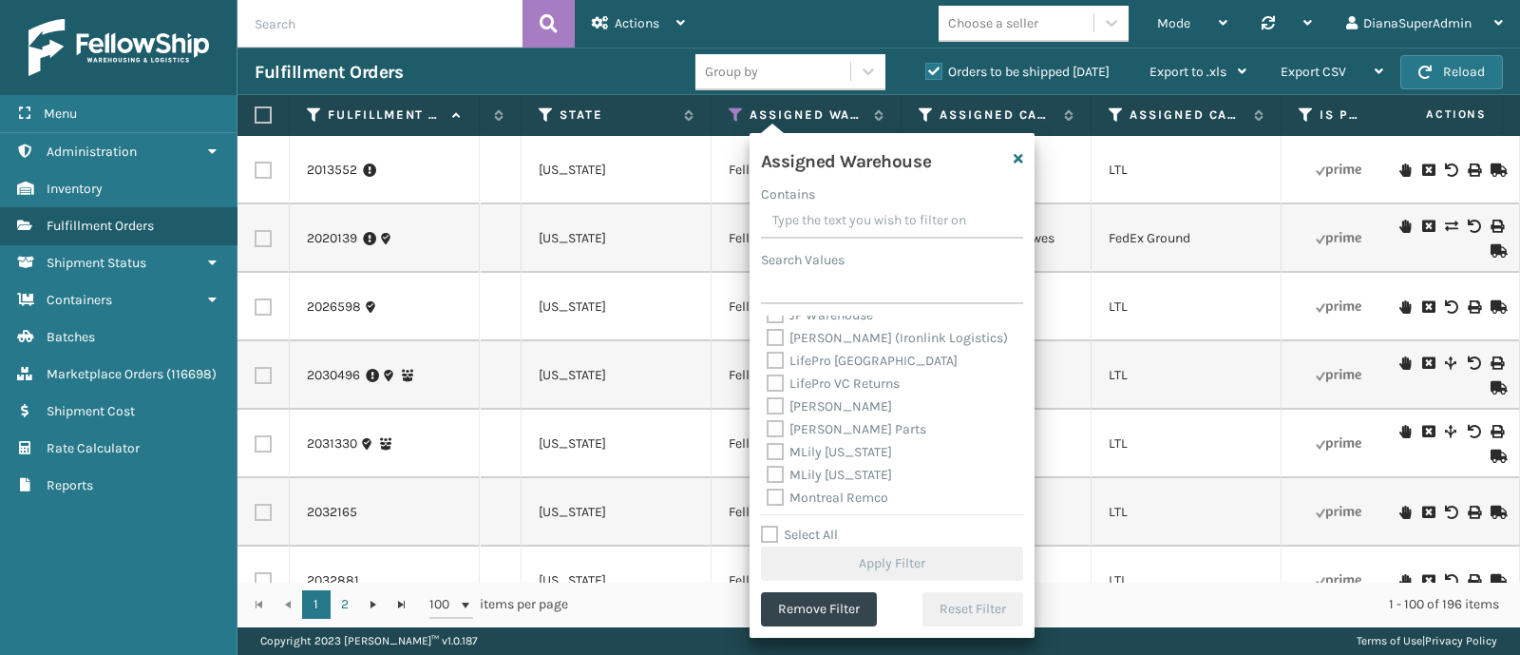
scroll to position [333, 0]
click at [812, 363] on label "[PERSON_NAME]" at bounding box center [829, 359] width 125 height 16
click at [768, 360] on input "[PERSON_NAME]" at bounding box center [767, 354] width 1 height 12
checkbox input "true"
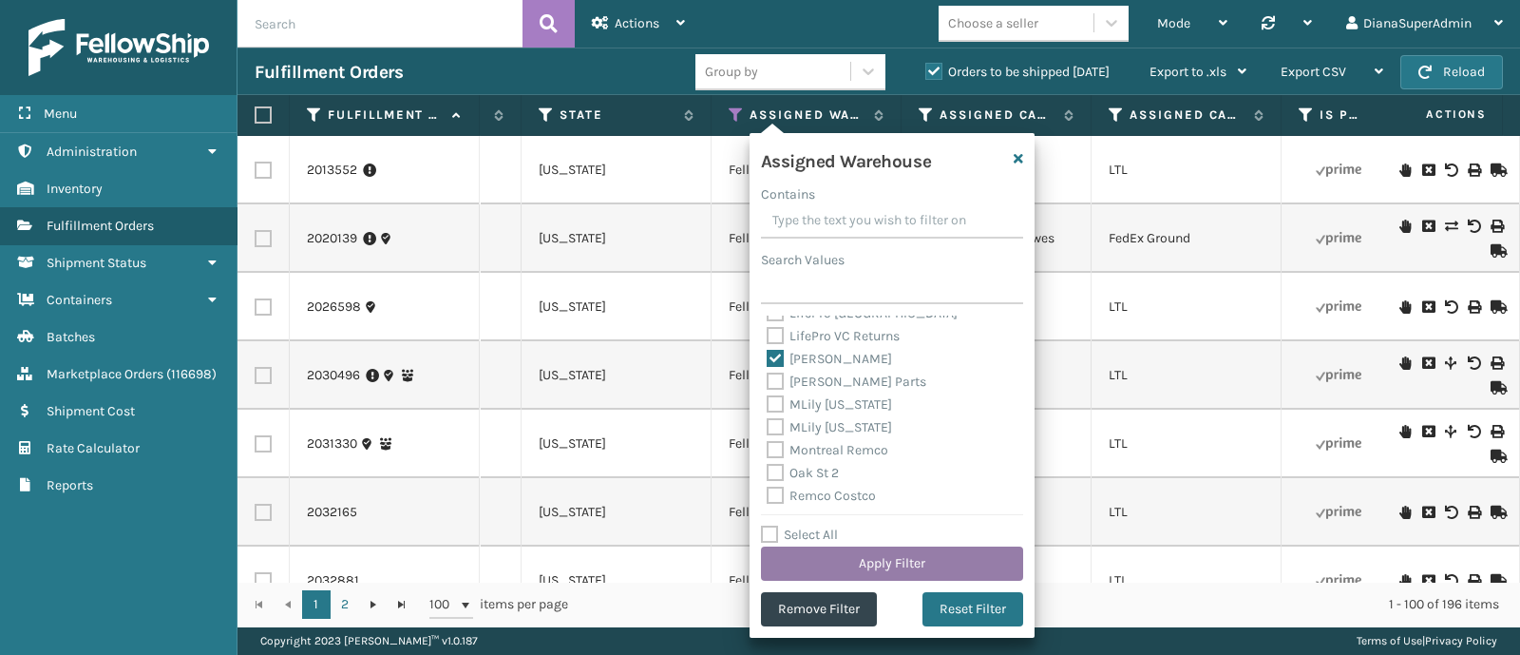
click at [906, 563] on button "Apply Filter" at bounding box center [892, 563] width 262 height 34
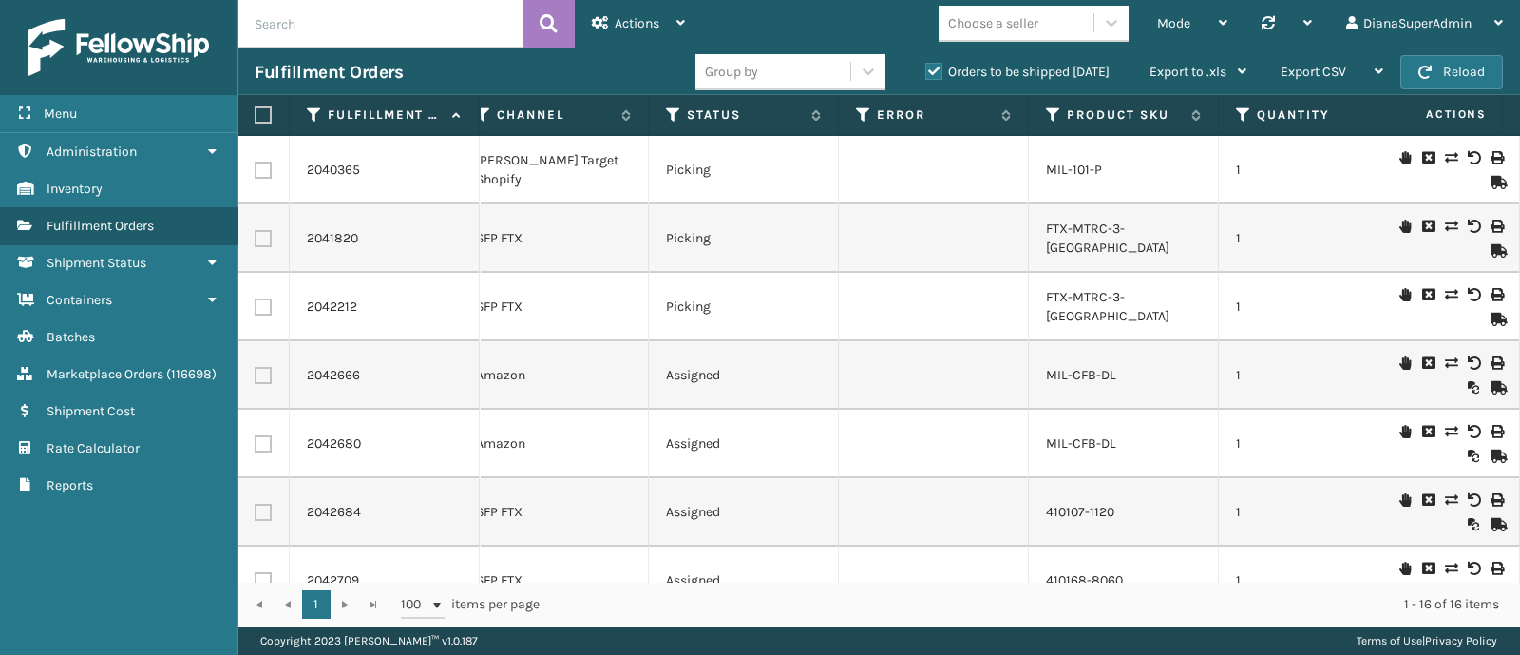
scroll to position [0, 655]
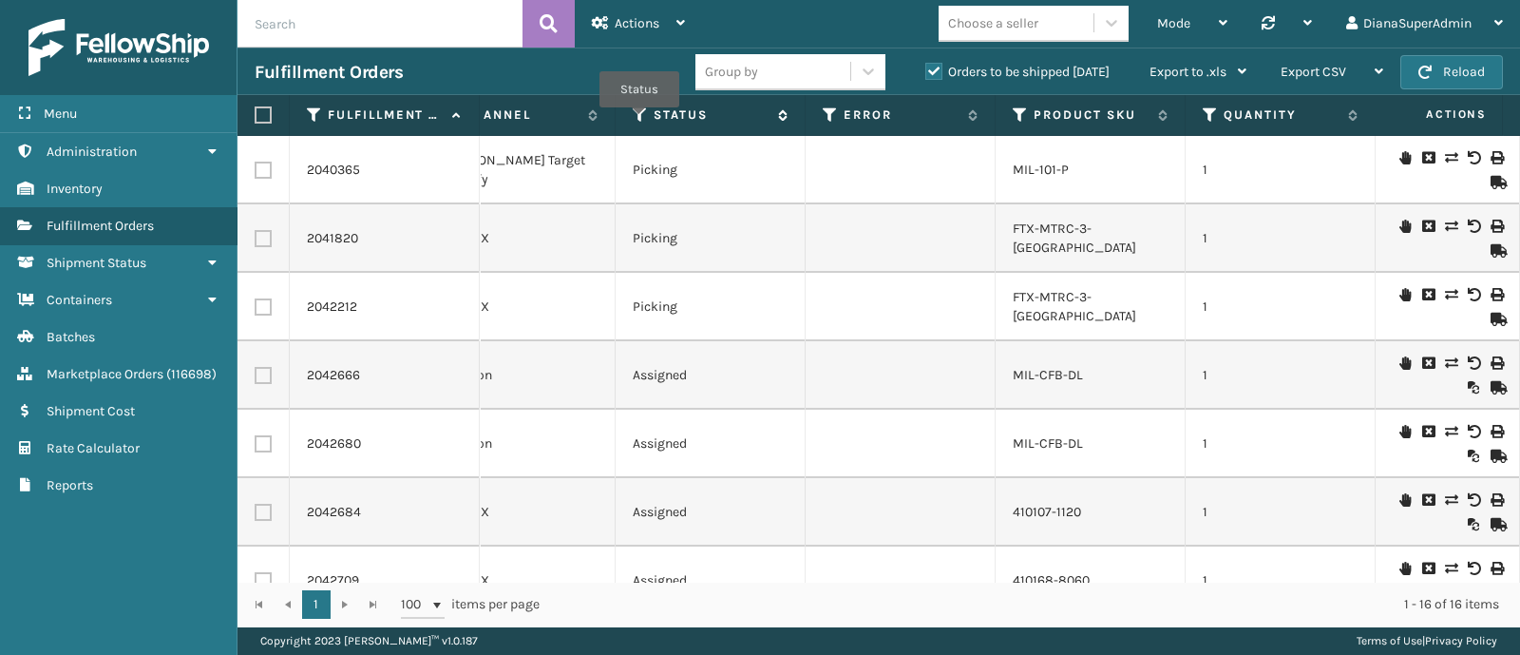
click at [639, 120] on icon at bounding box center [640, 114] width 15 height 17
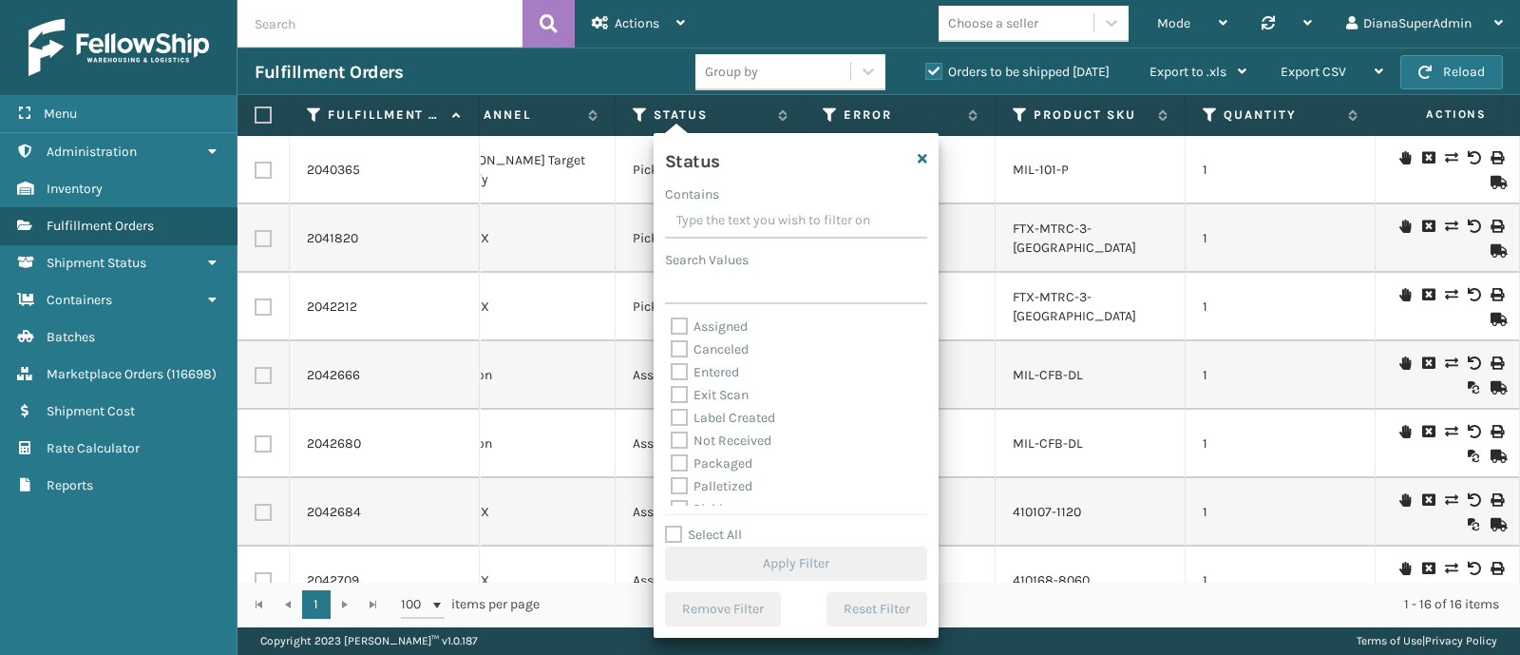
click at [753, 418] on label "Label Created" at bounding box center [723, 418] width 105 height 16
click at [672, 418] on input "Label Created" at bounding box center [671, 413] width 1 height 12
checkbox input "true"
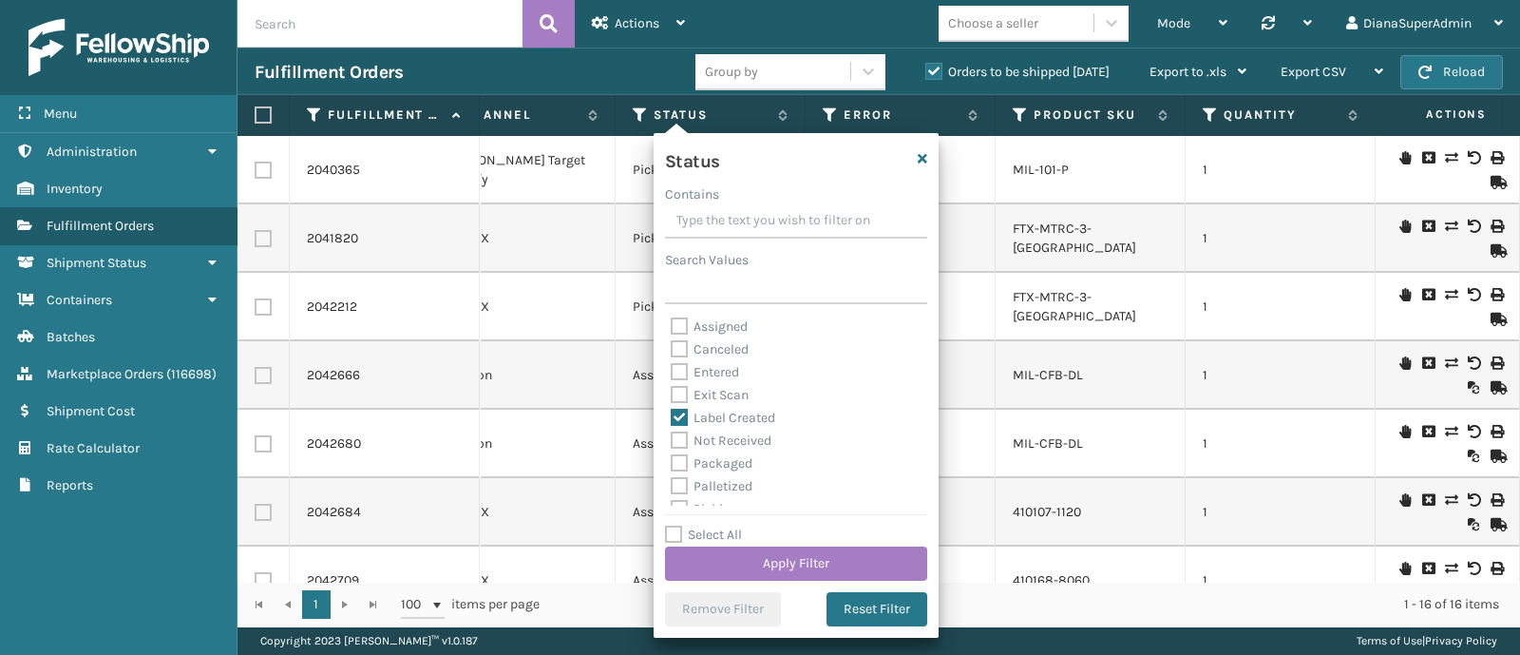
click at [702, 465] on label "Packaged" at bounding box center [712, 463] width 82 height 16
click at [672, 465] on input "Packaged" at bounding box center [671, 458] width 1 height 12
checkbox input "true"
click at [708, 483] on label "Palletized" at bounding box center [712, 486] width 82 height 16
click at [672, 483] on input "Palletized" at bounding box center [671, 481] width 1 height 12
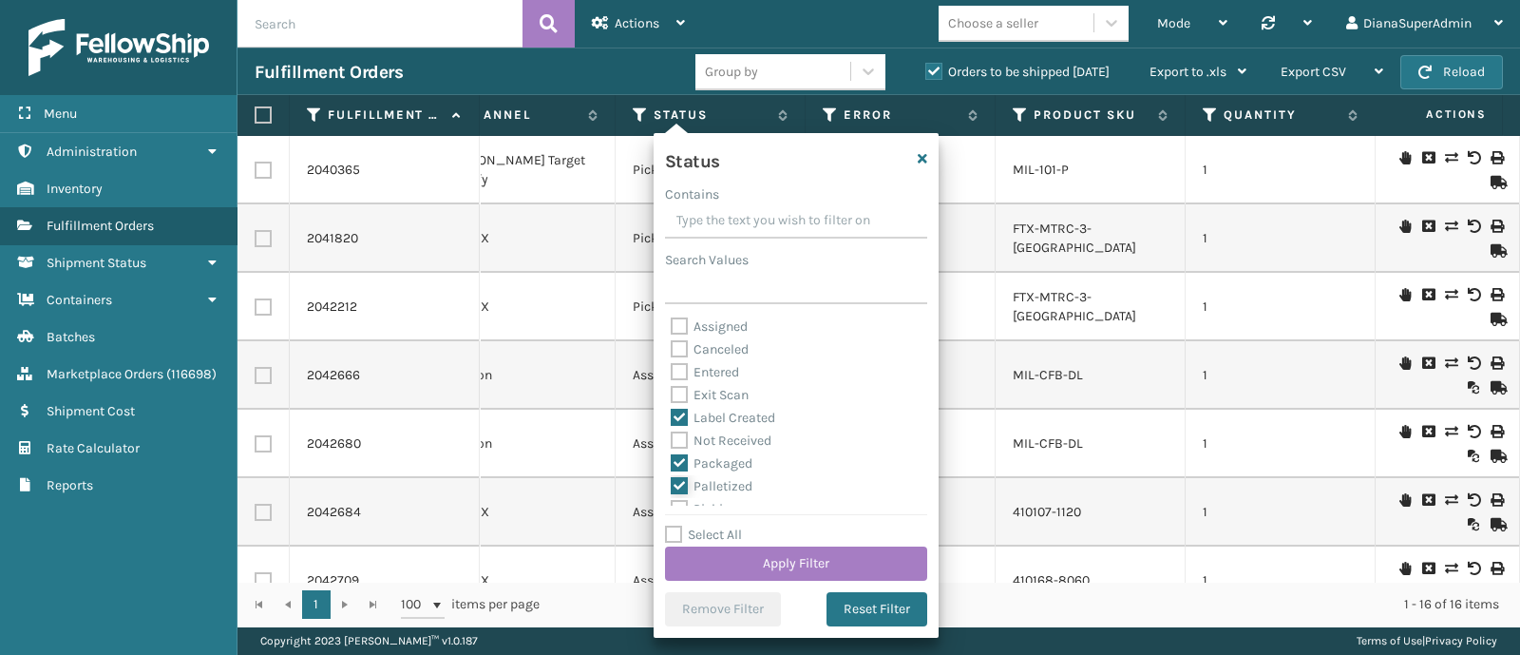
checkbox input "true"
click at [717, 407] on label "Picking" at bounding box center [704, 415] width 67 height 16
click at [672, 406] on input "Picking" at bounding box center [671, 410] width 1 height 12
checkbox input "true"
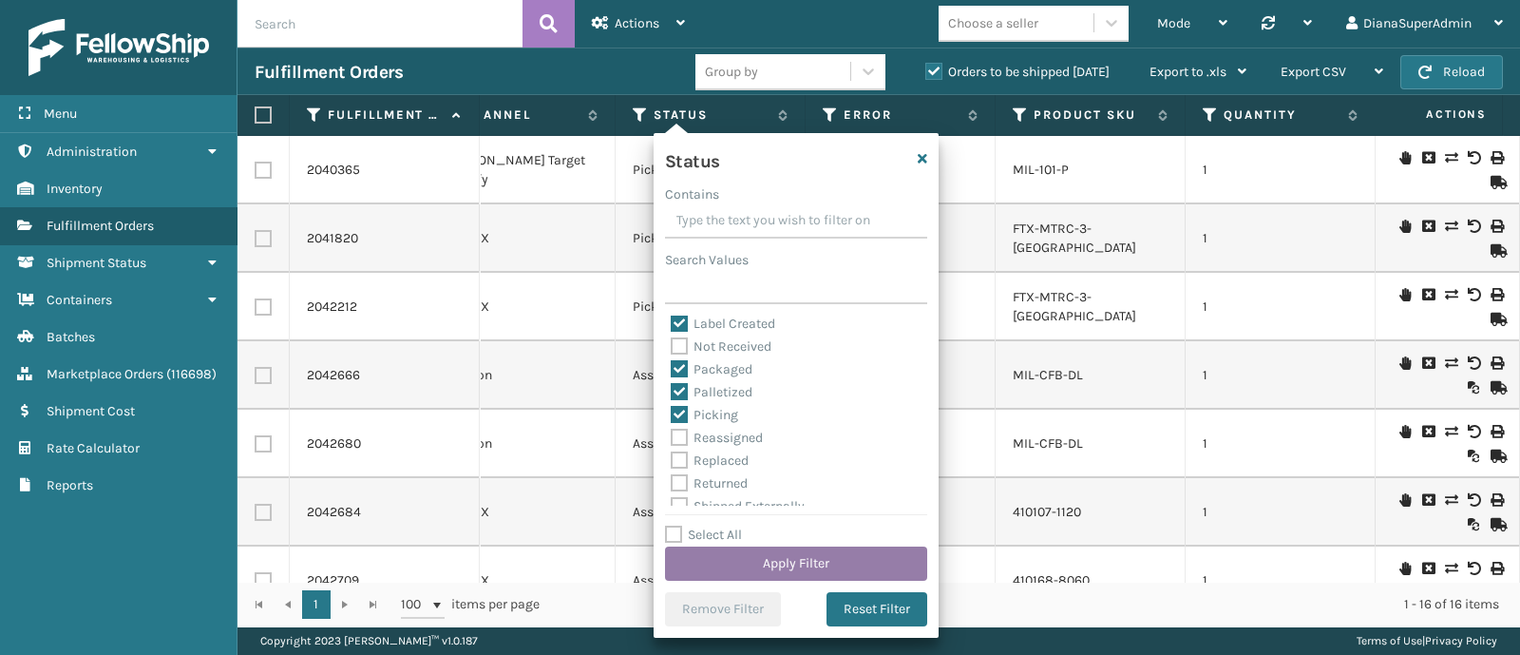
click at [832, 558] on button "Apply Filter" at bounding box center [796, 563] width 262 height 34
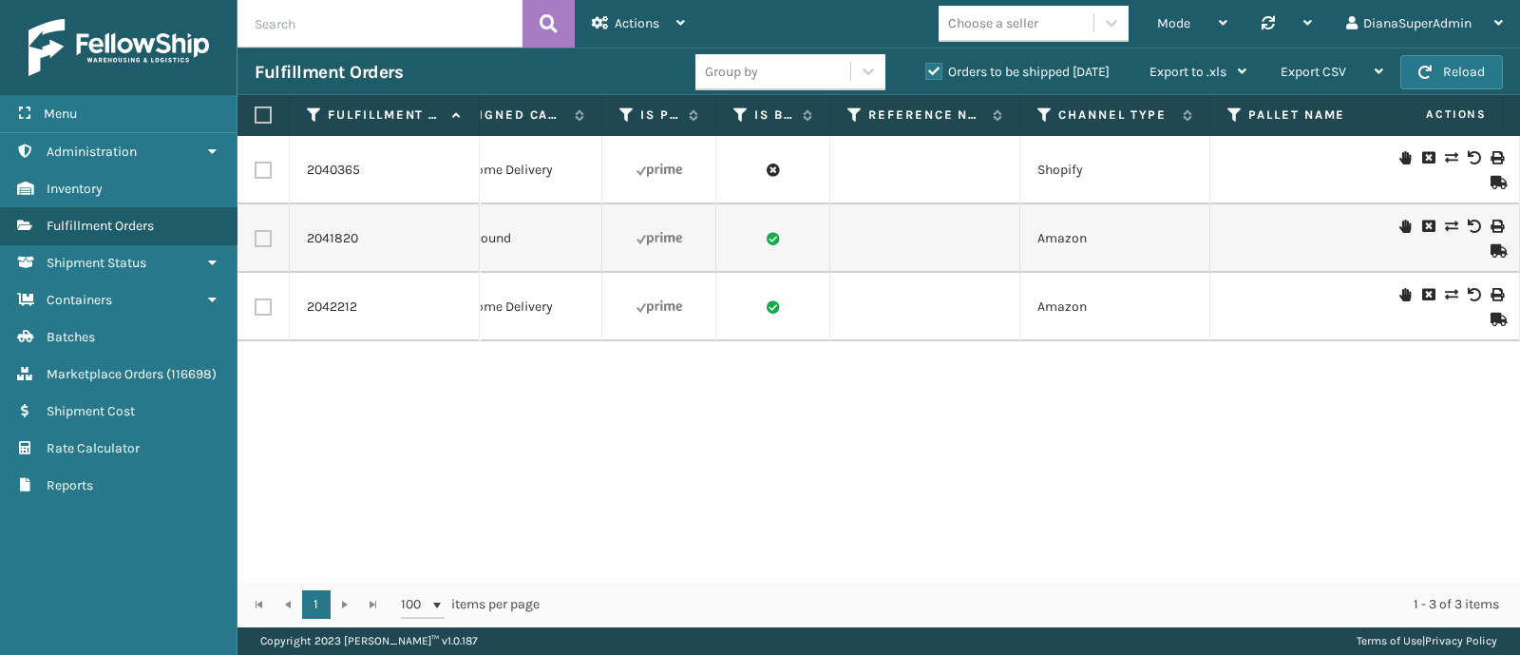
scroll to position [0, 1510]
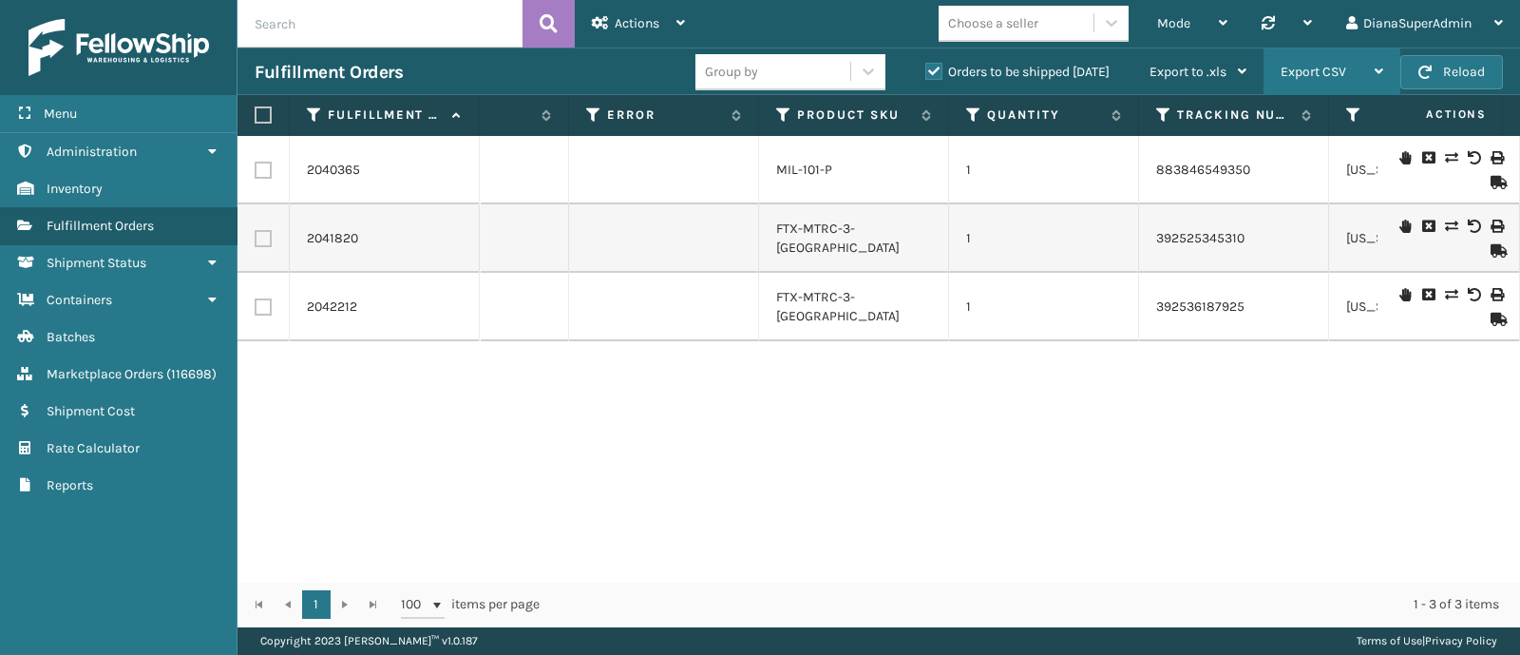
click at [1341, 64] on span "Export CSV" at bounding box center [1314, 72] width 66 height 16
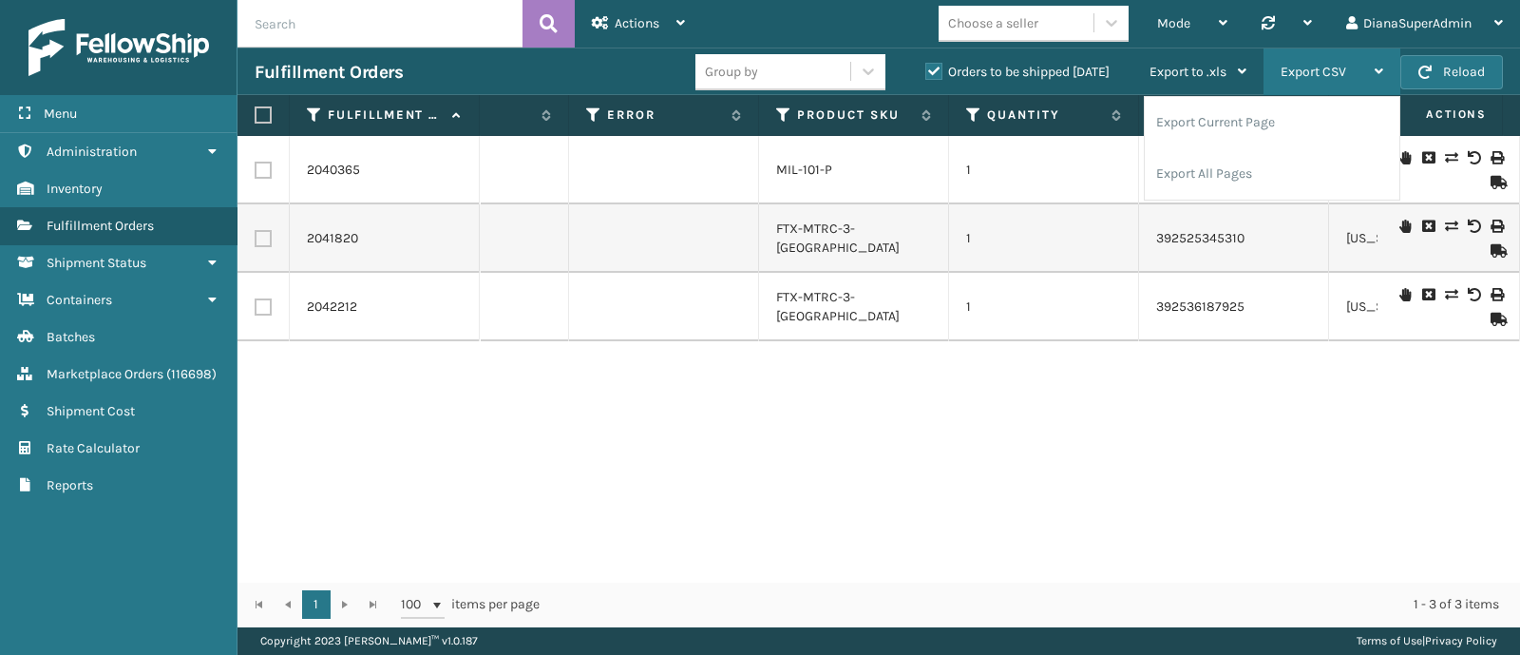
click at [1341, 64] on span "Export CSV" at bounding box center [1314, 72] width 66 height 16
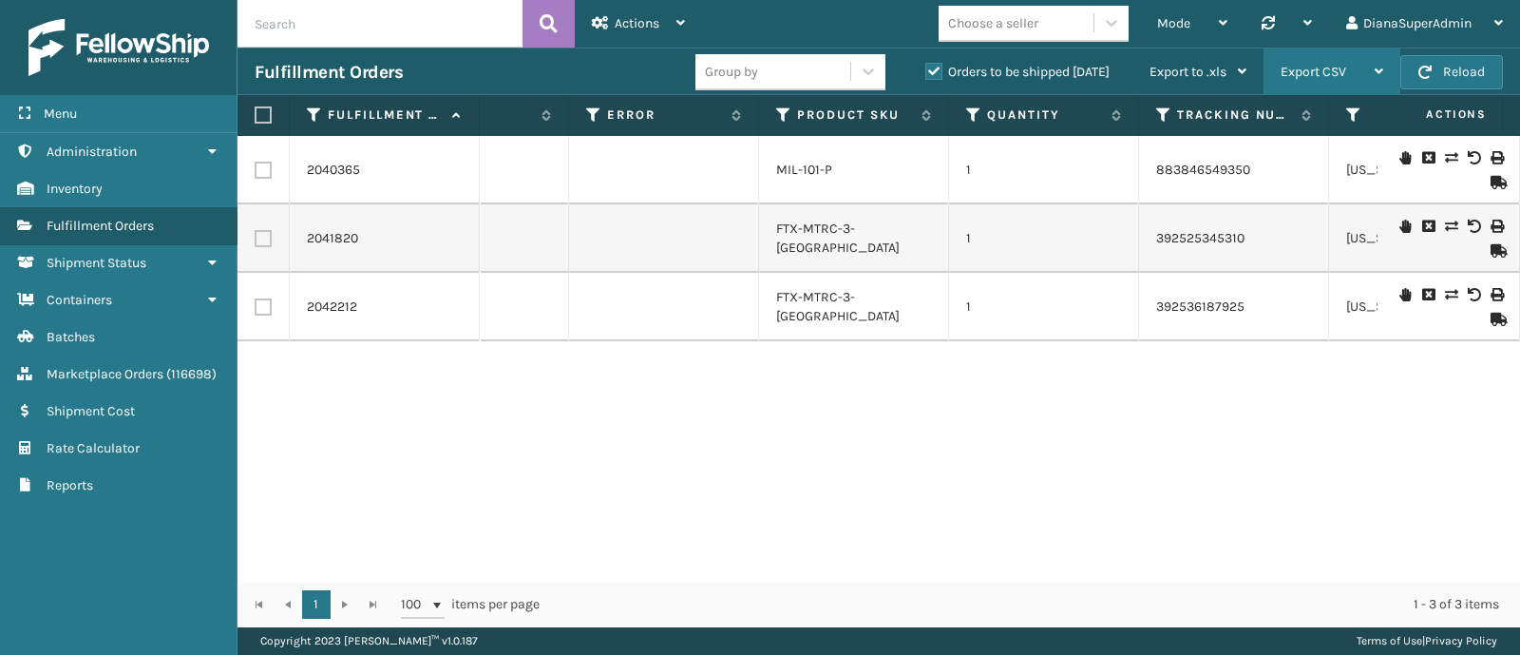
click at [1341, 64] on span "Export CSV" at bounding box center [1314, 72] width 66 height 16
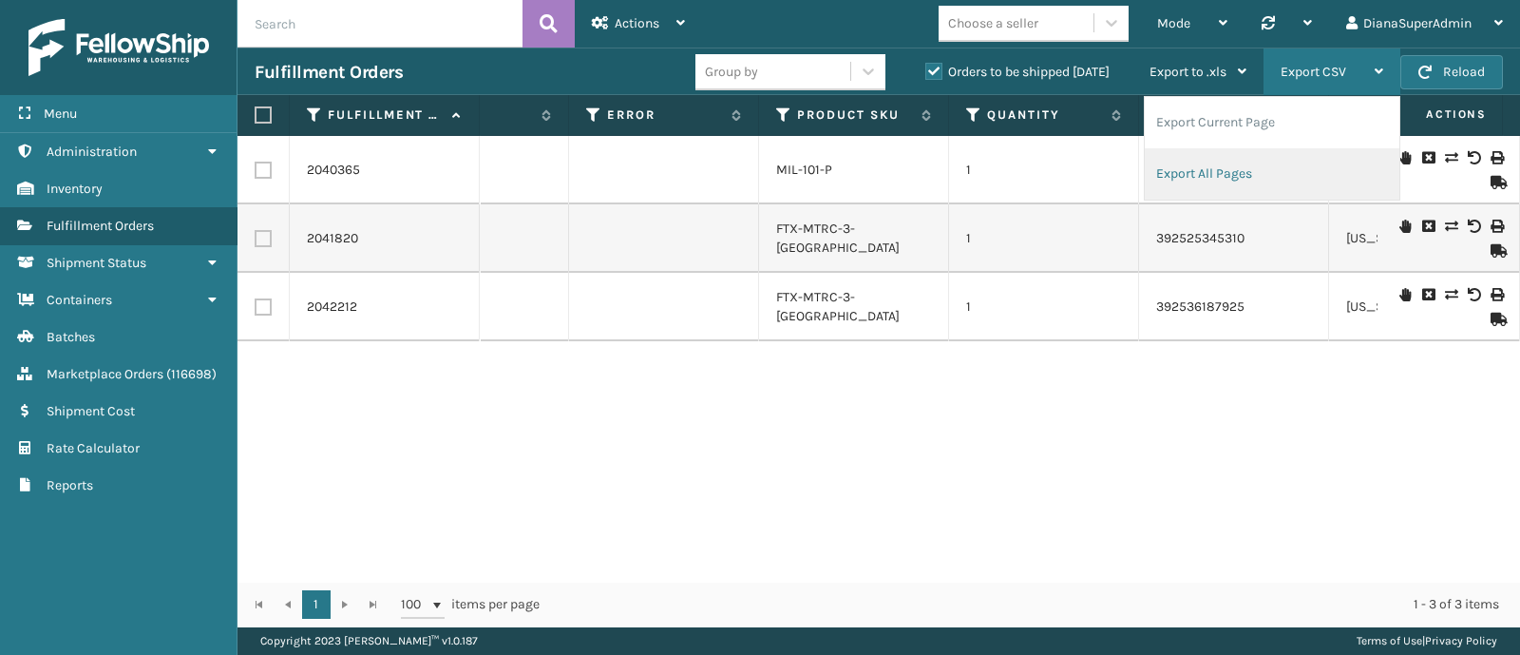
click at [1252, 173] on li "Export All Pages" at bounding box center [1272, 173] width 255 height 51
